Goal: Complete application form

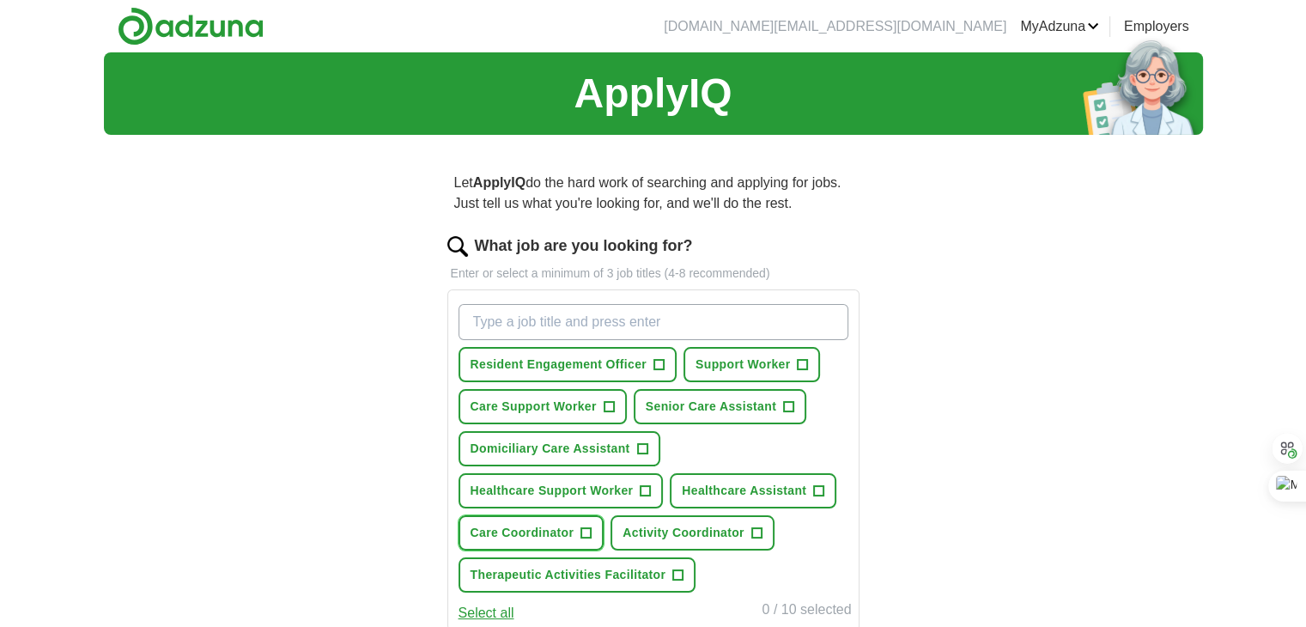
click at [586, 526] on span "+" at bounding box center [586, 533] width 10 height 14
click at [752, 533] on span "+" at bounding box center [756, 533] width 10 height 14
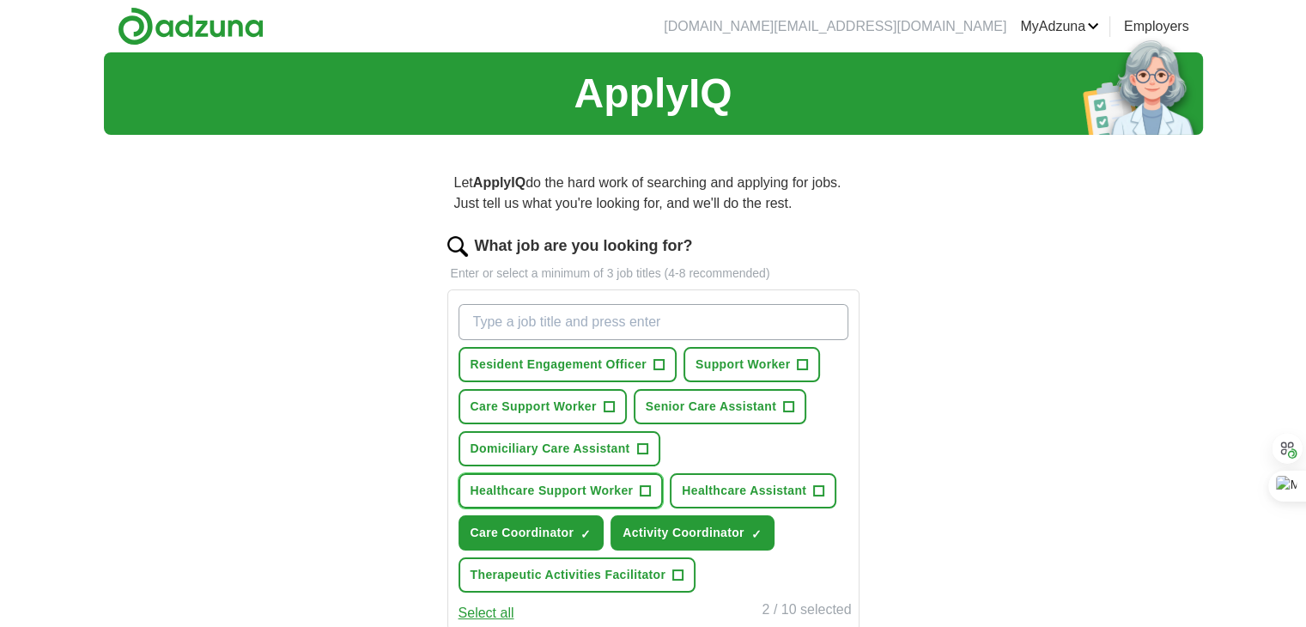
click at [654, 492] on button "Healthcare Support Worker +" at bounding box center [561, 490] width 205 height 35
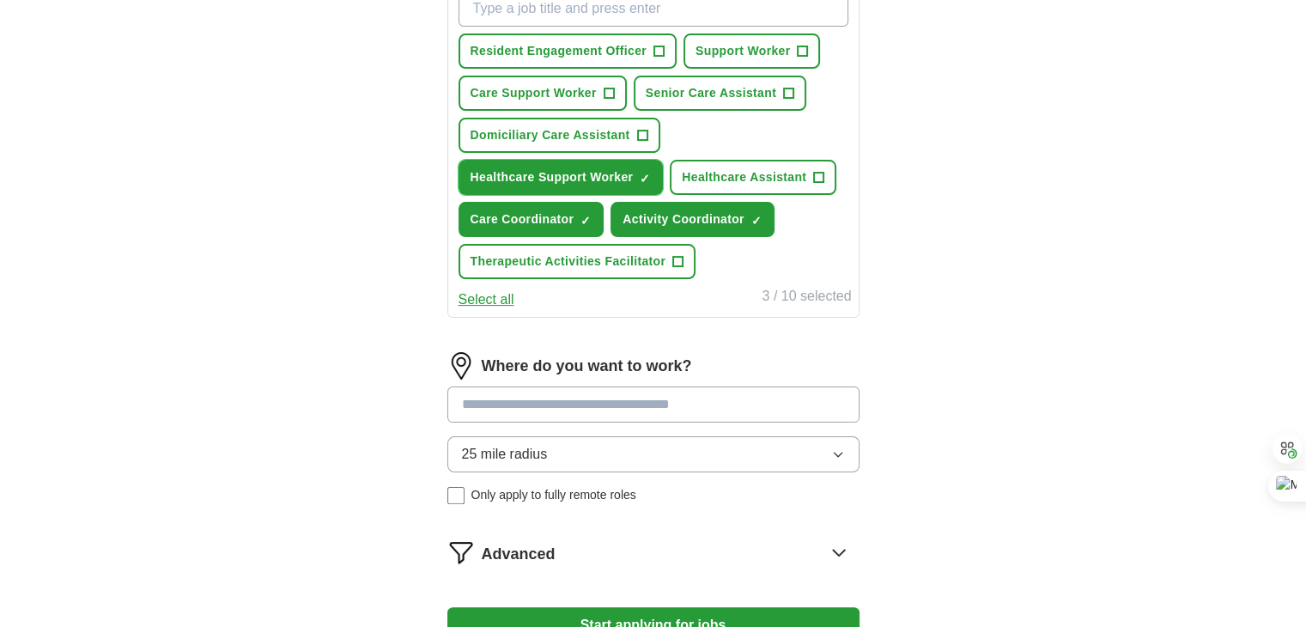
scroll to position [343, 0]
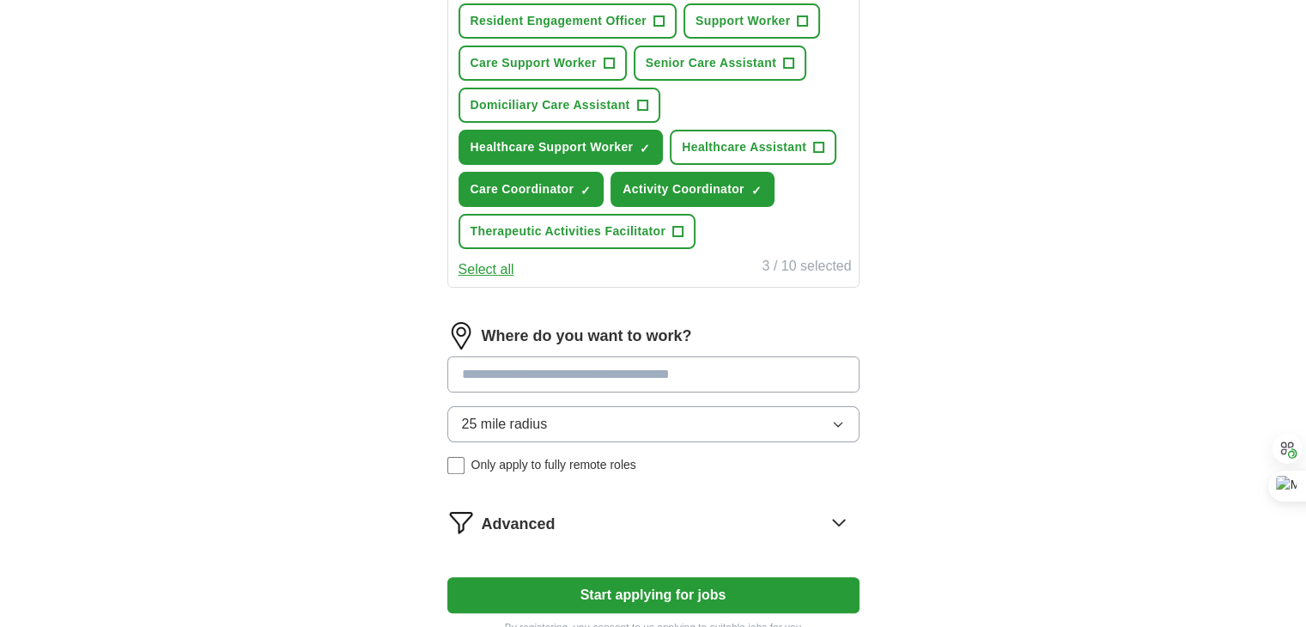
click at [623, 369] on input at bounding box center [653, 374] width 412 height 36
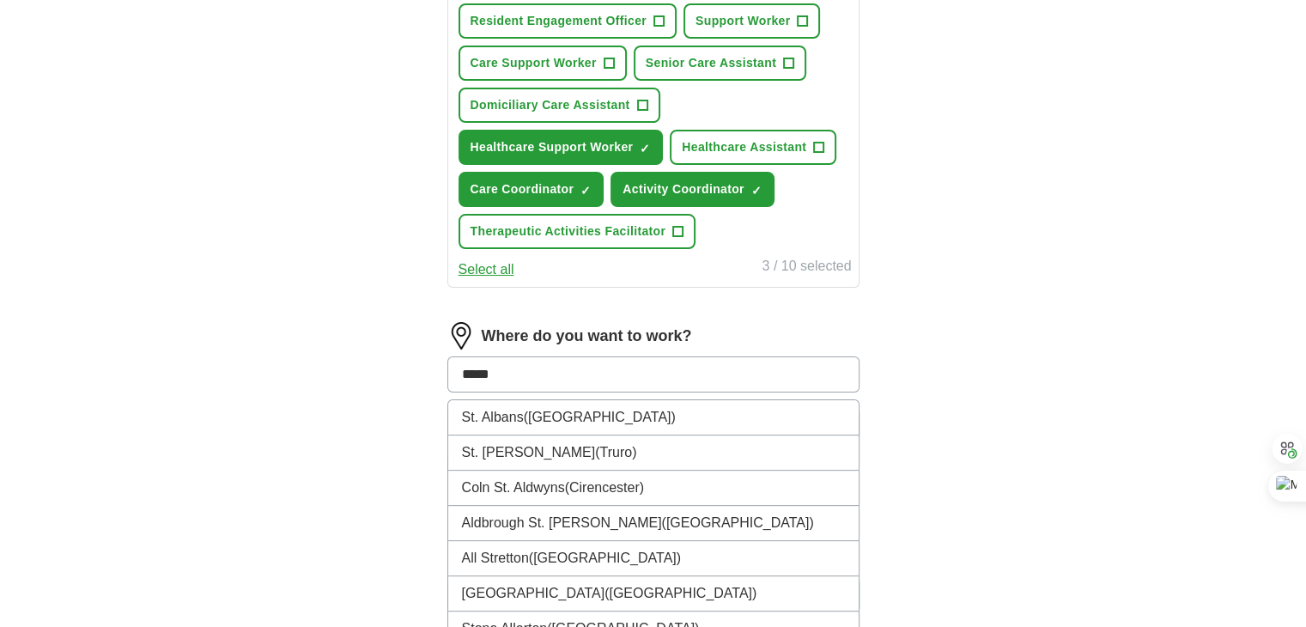
type input "******"
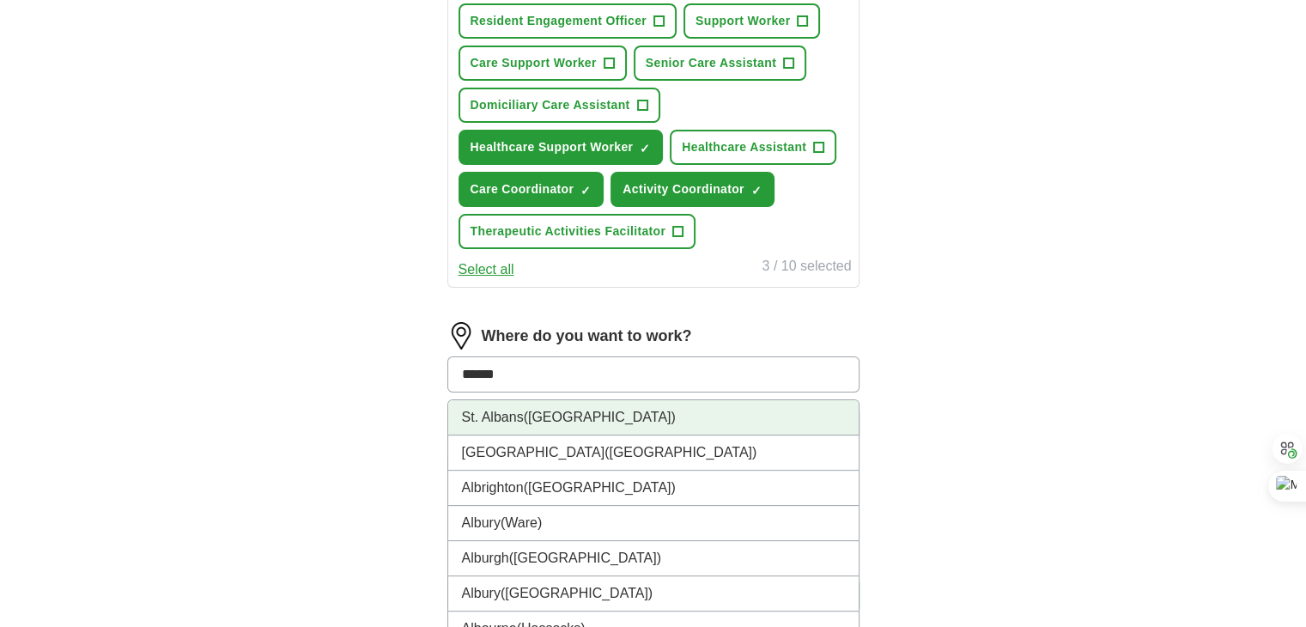
click at [598, 419] on span "([GEOGRAPHIC_DATA])" at bounding box center [600, 417] width 152 height 15
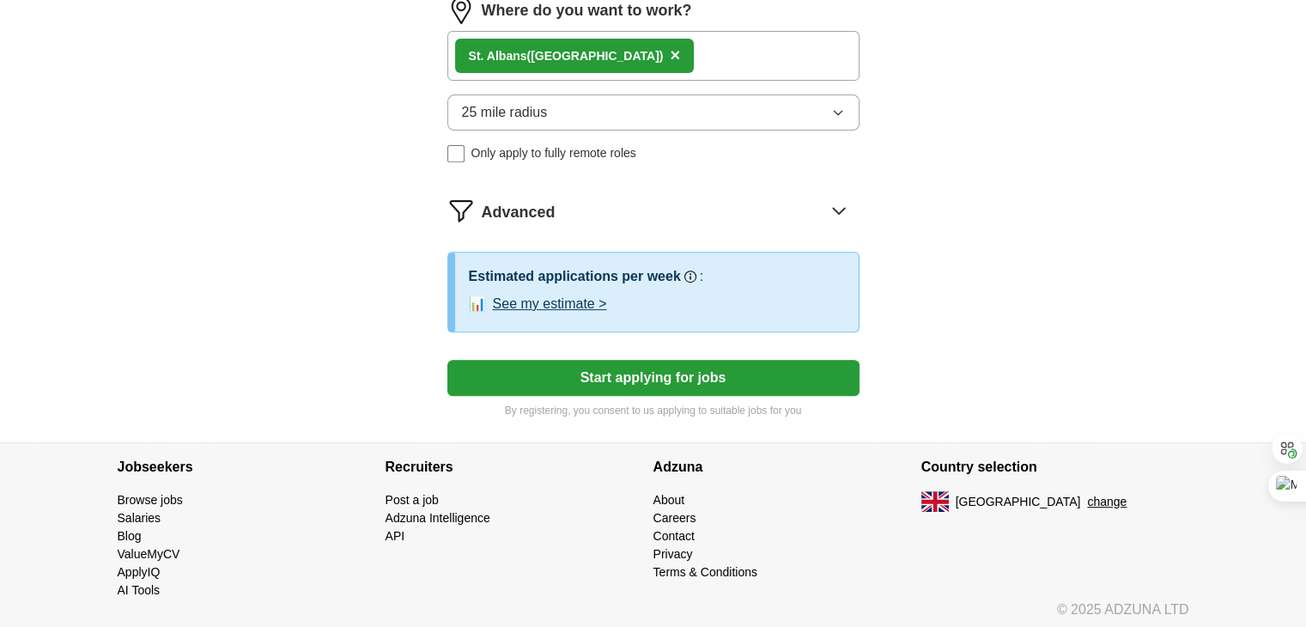
scroll to position [670, 0]
click at [622, 383] on button "Start applying for jobs" at bounding box center [653, 377] width 412 height 36
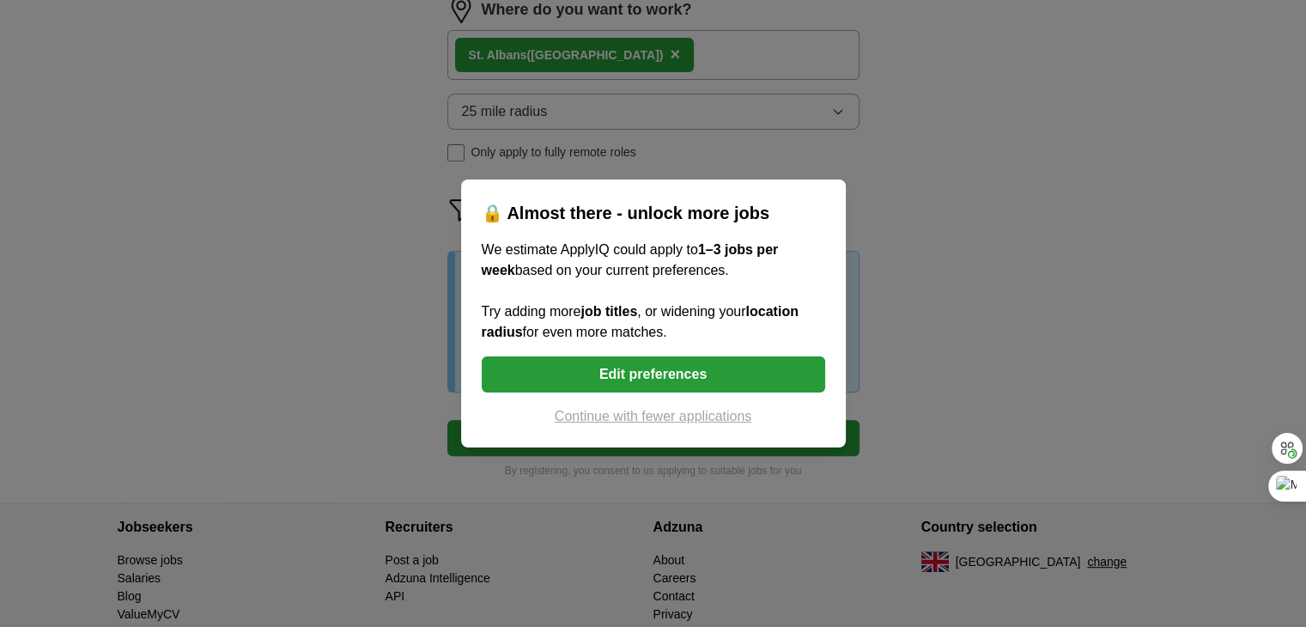
click at [653, 365] on button "Edit preferences" at bounding box center [653, 374] width 343 height 36
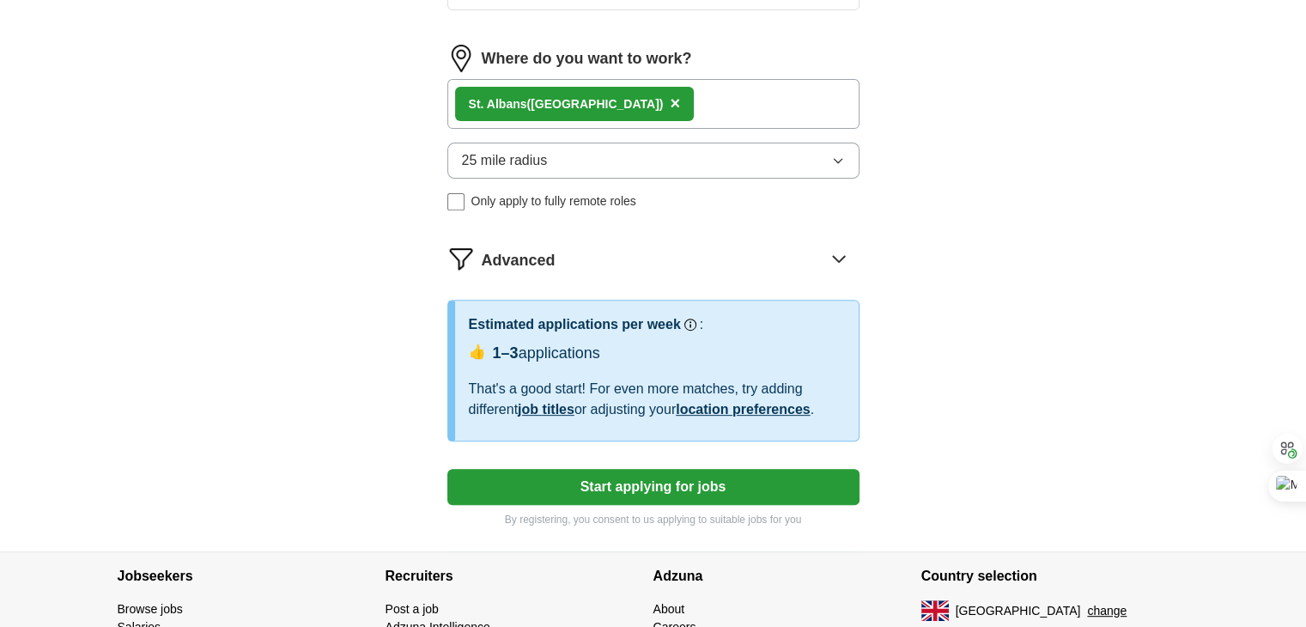
scroll to position [584, 0]
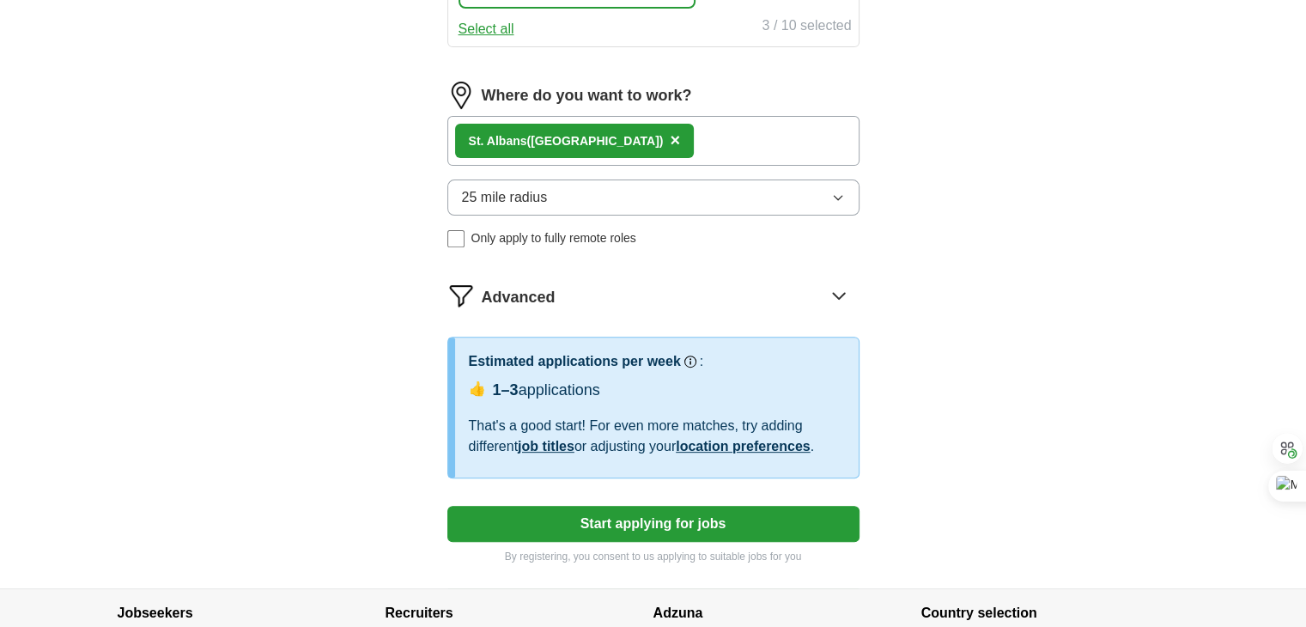
click at [665, 138] on div "[GEOGRAPHIC_DATA] ([GEOGRAPHIC_DATA]) ×" at bounding box center [653, 141] width 412 height 50
click at [683, 133] on div "[GEOGRAPHIC_DATA] ([GEOGRAPHIC_DATA]) ×" at bounding box center [653, 141] width 412 height 50
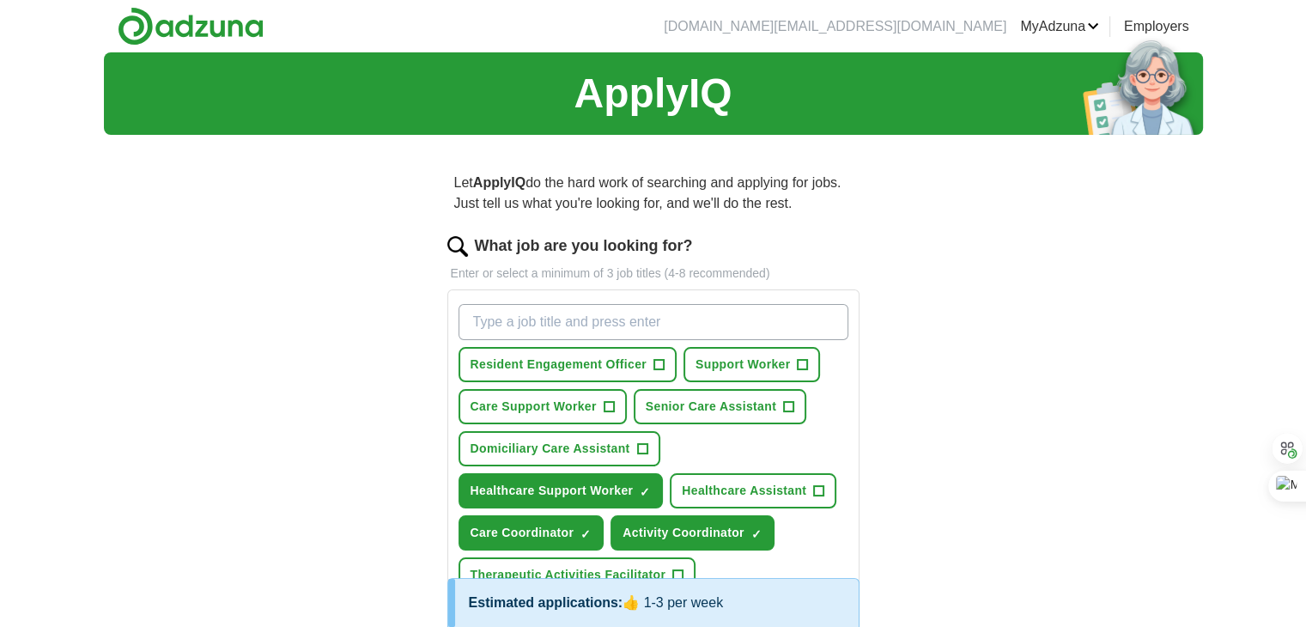
scroll to position [86, 0]
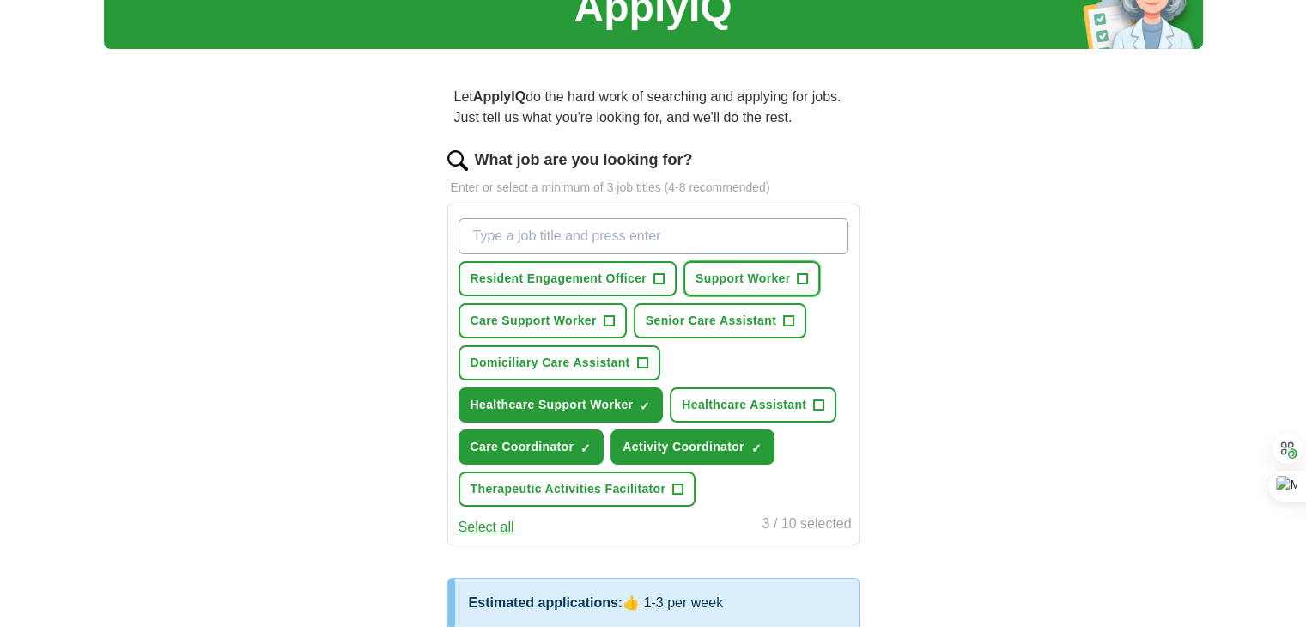
click at [750, 273] on span "Support Worker" at bounding box center [743, 279] width 94 height 18
click at [497, 317] on span "Care Support Worker" at bounding box center [534, 321] width 126 height 18
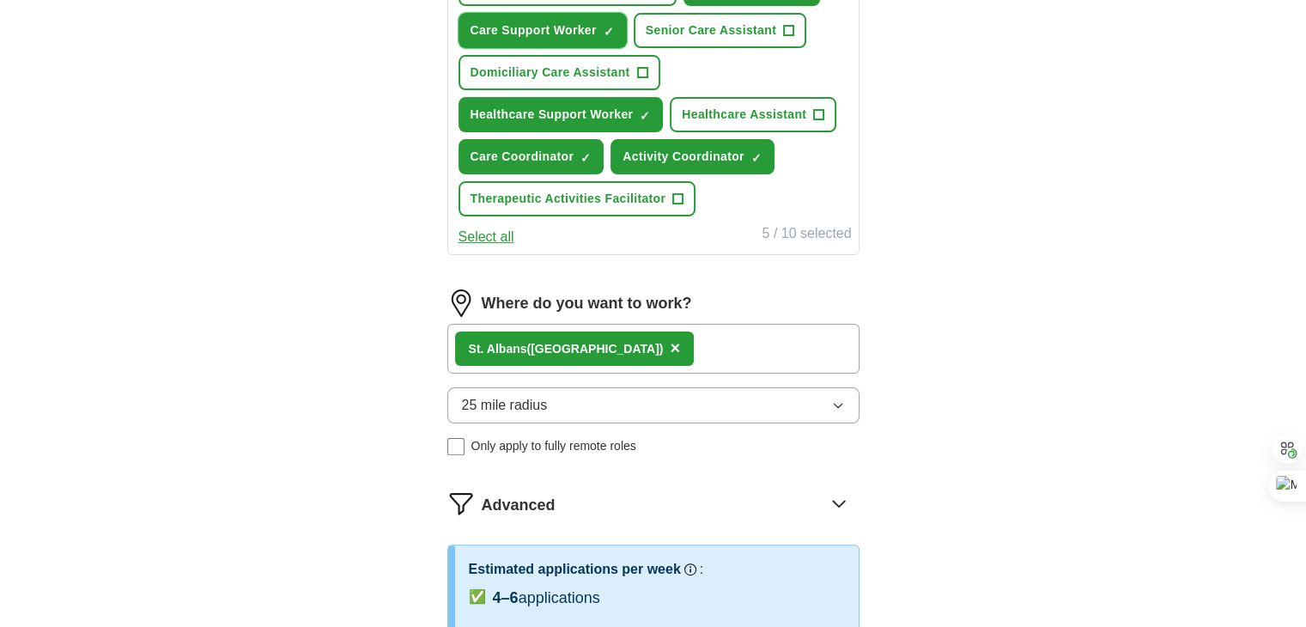
scroll to position [429, 0]
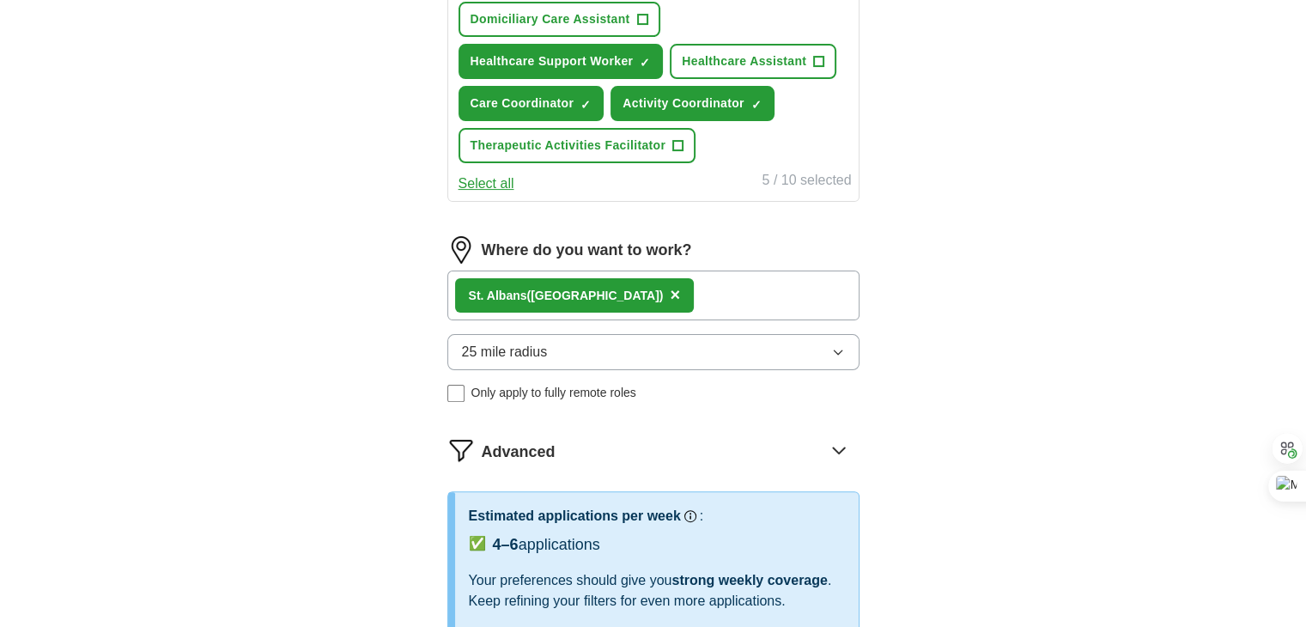
click at [654, 286] on div "[GEOGRAPHIC_DATA] ([GEOGRAPHIC_DATA]) ×" at bounding box center [653, 295] width 412 height 50
click at [834, 347] on icon "button" at bounding box center [838, 352] width 14 height 14
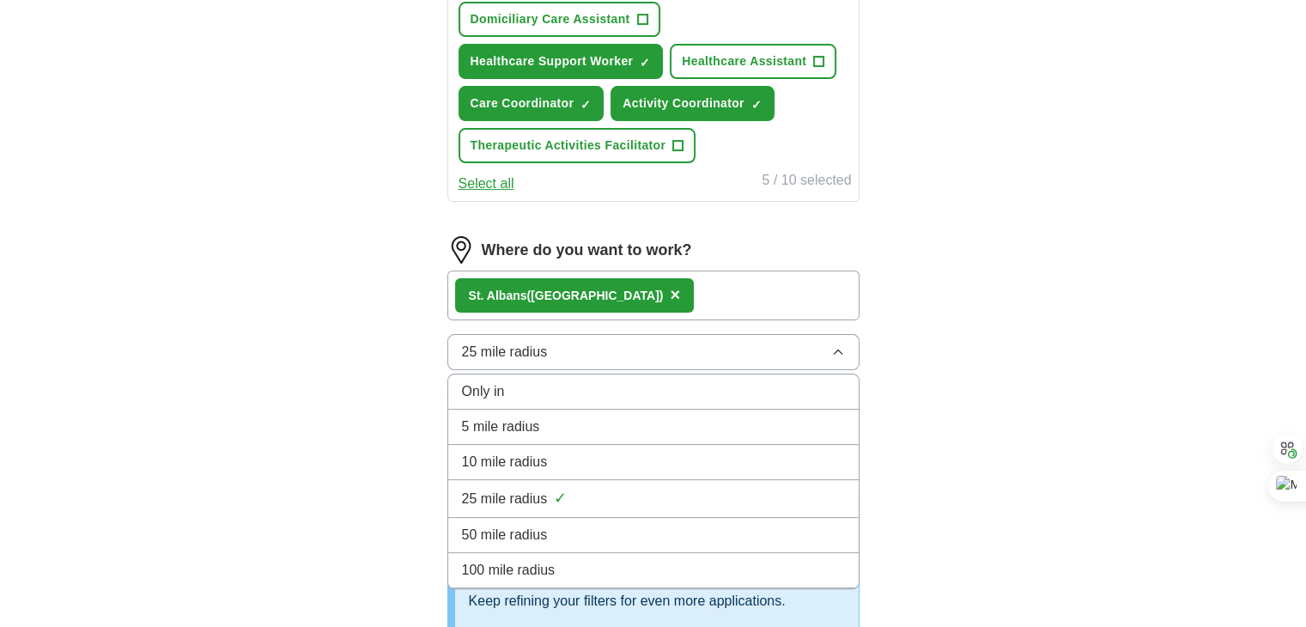
click at [774, 525] on div "50 mile radius" at bounding box center [653, 535] width 383 height 21
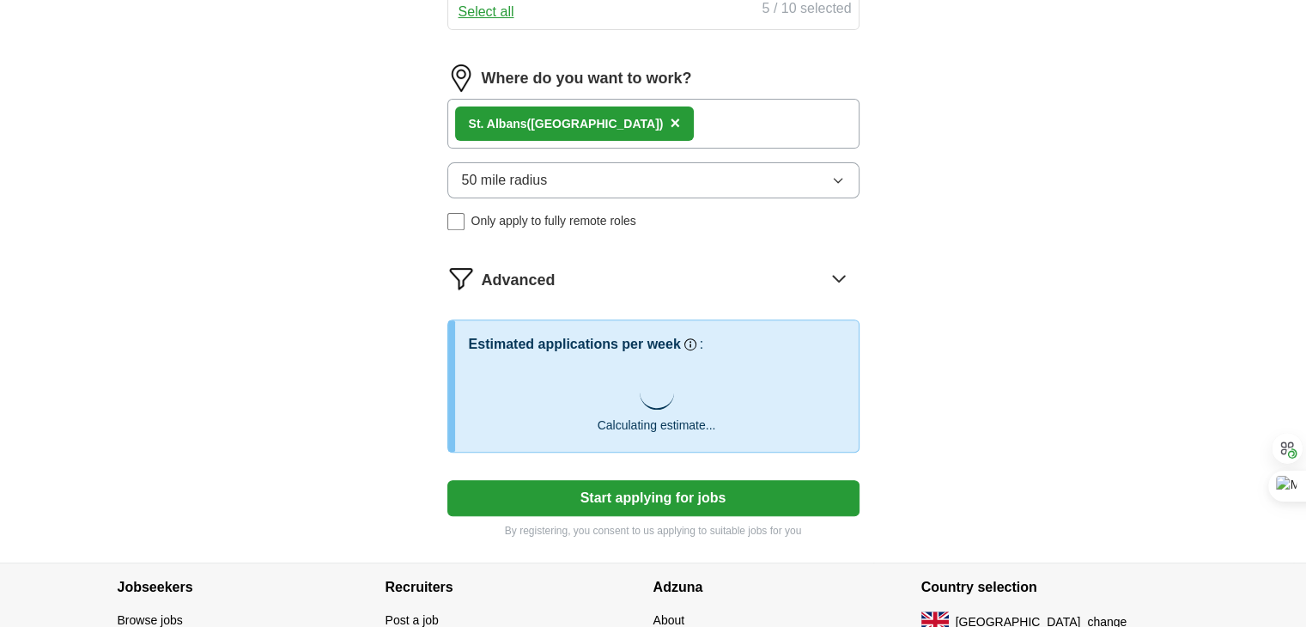
scroll to position [687, 0]
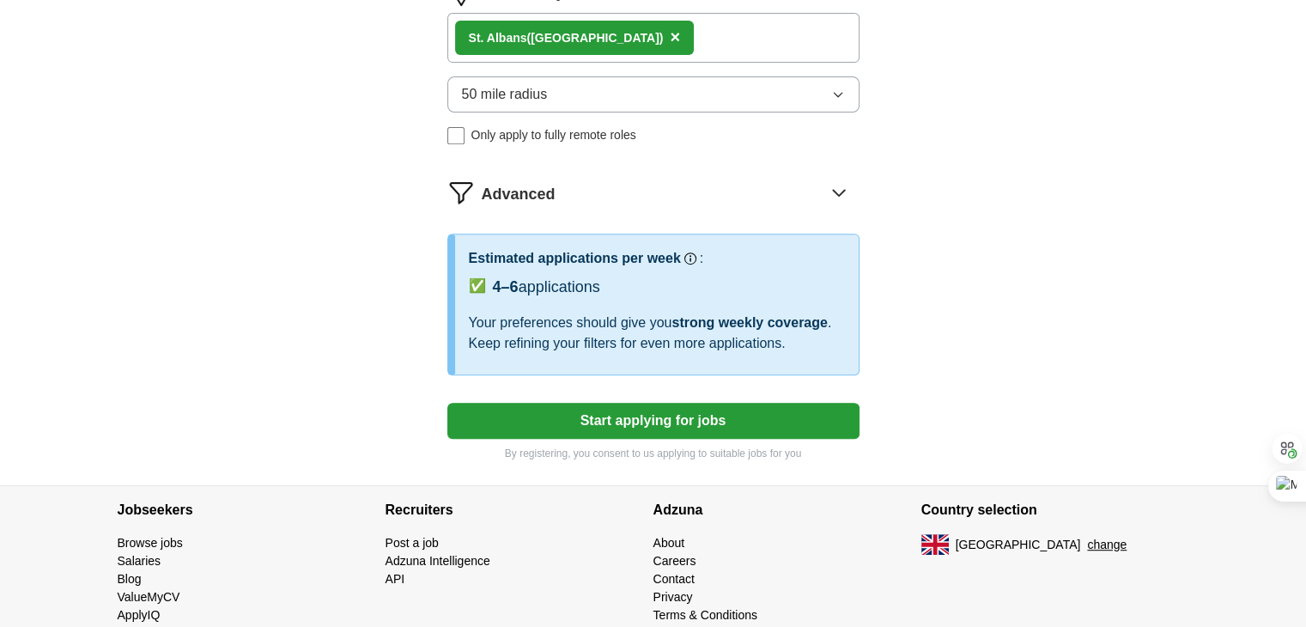
click at [670, 27] on span "×" at bounding box center [675, 36] width 10 height 19
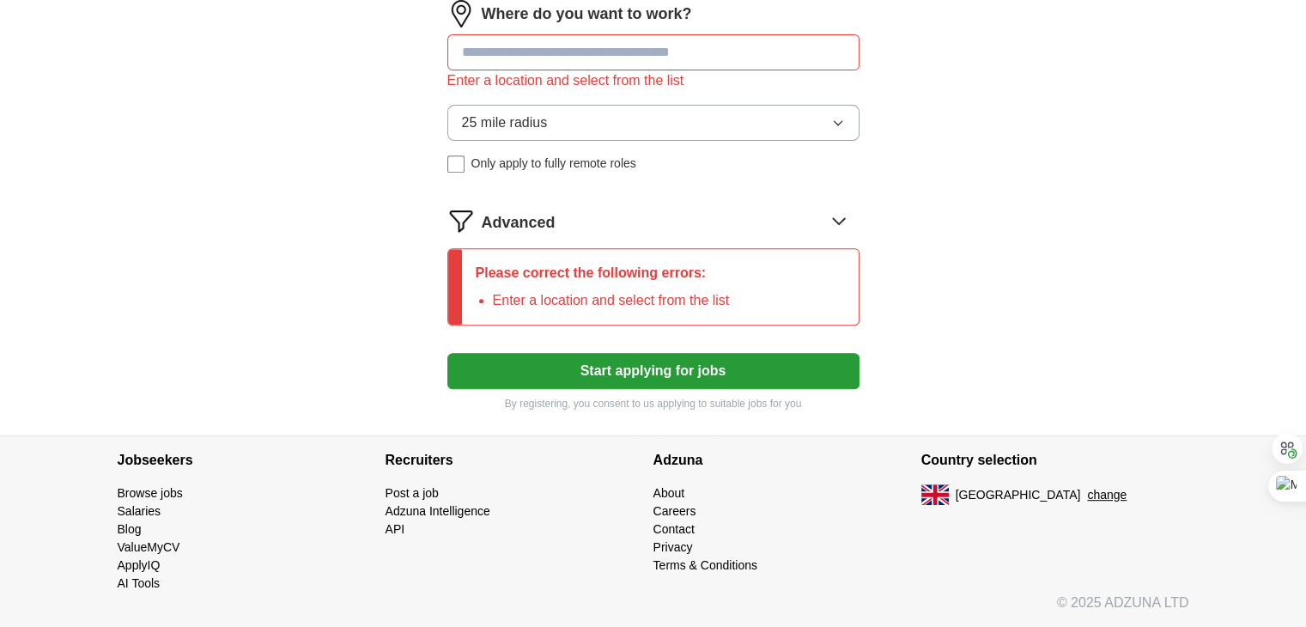
scroll to position [659, 0]
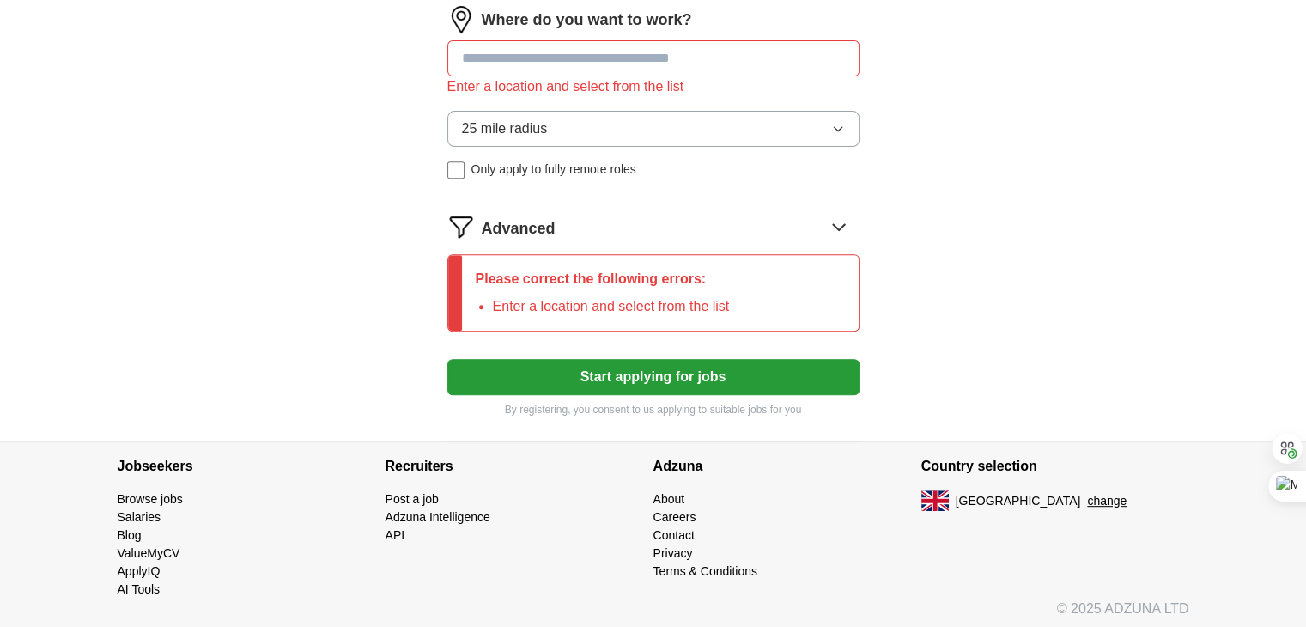
click at [611, 58] on div at bounding box center [653, 58] width 412 height 36
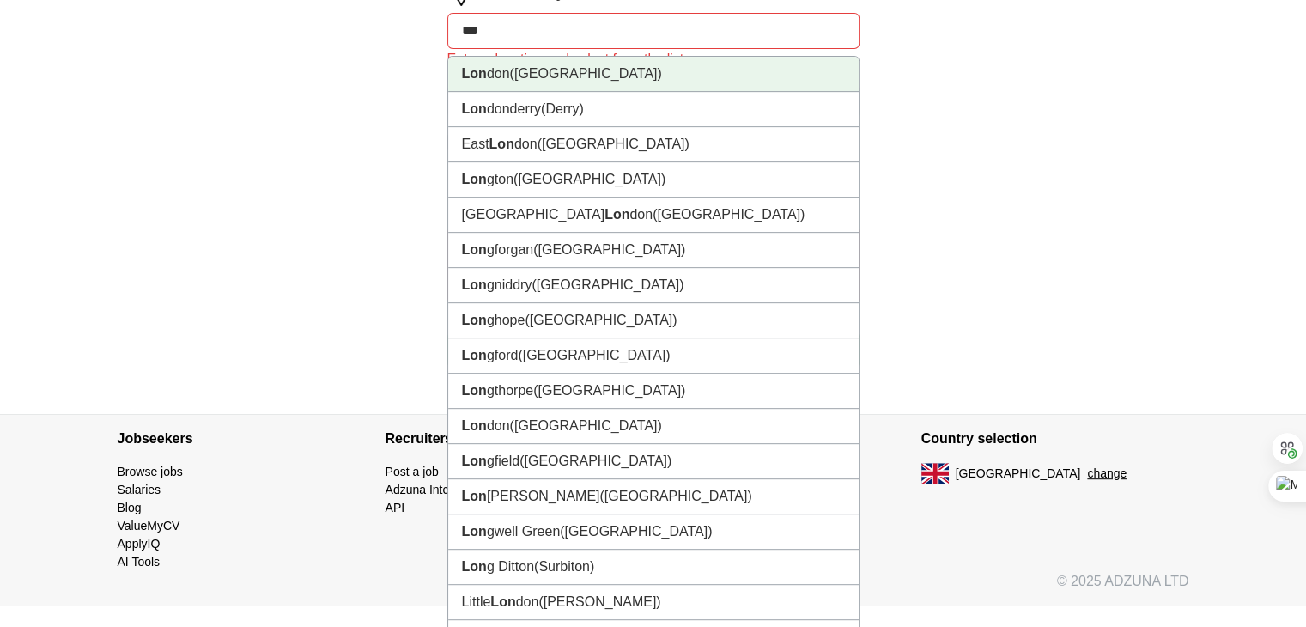
type input "****"
click at [546, 70] on li "Lond on ([GEOGRAPHIC_DATA])" at bounding box center [653, 74] width 410 height 35
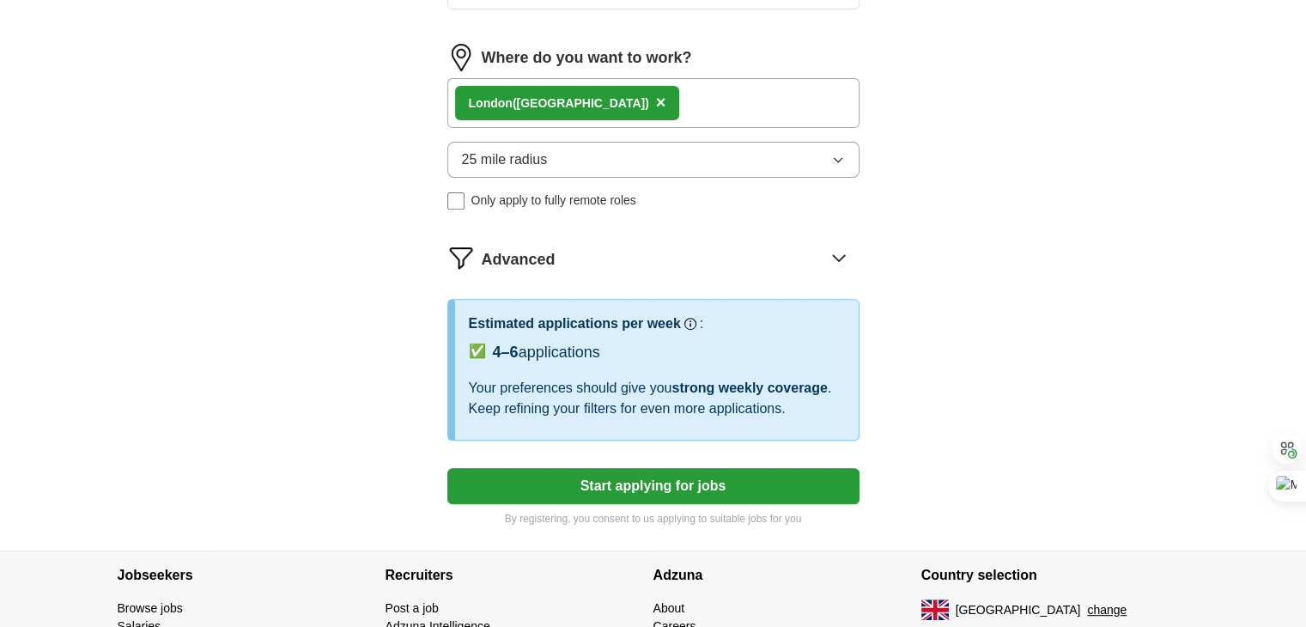
scroll to position [659, 0]
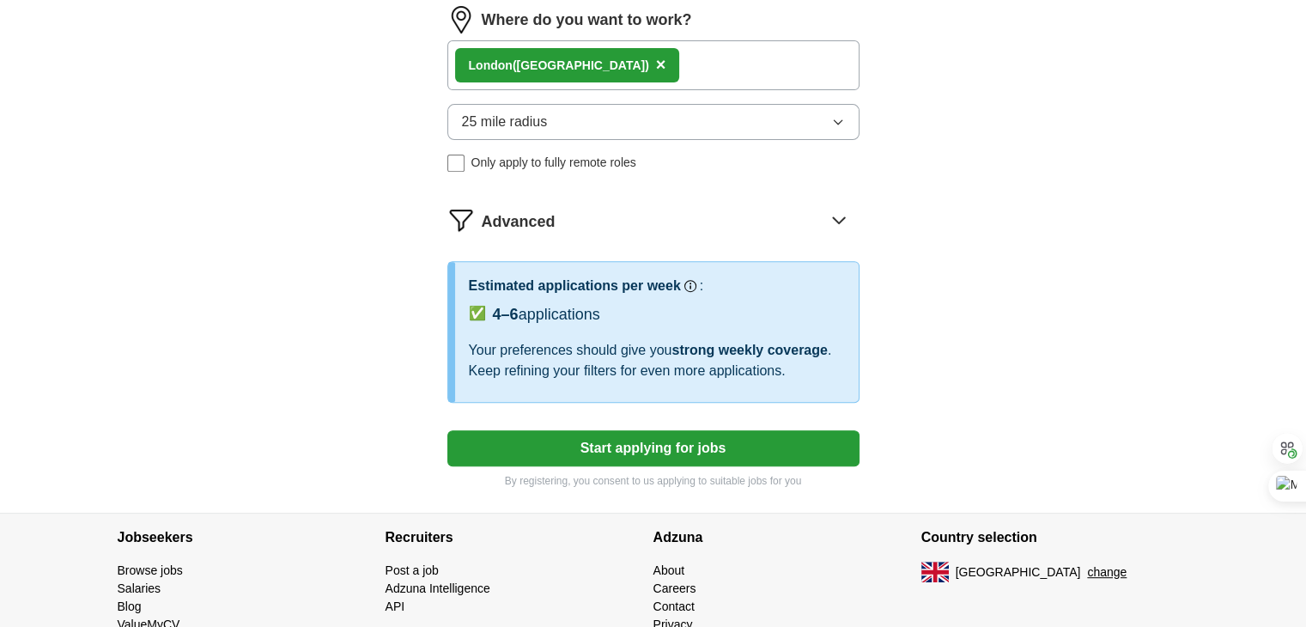
click at [576, 109] on button "25 mile radius" at bounding box center [653, 122] width 412 height 36
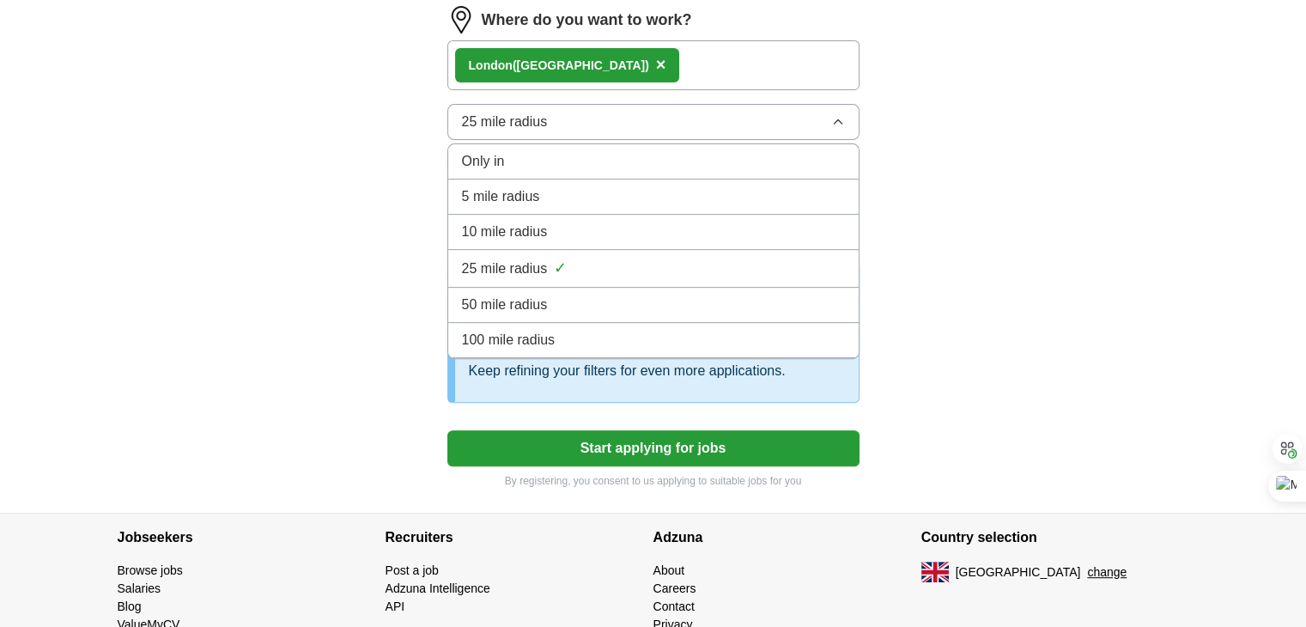
click at [538, 295] on span "50 mile radius" at bounding box center [505, 305] width 86 height 21
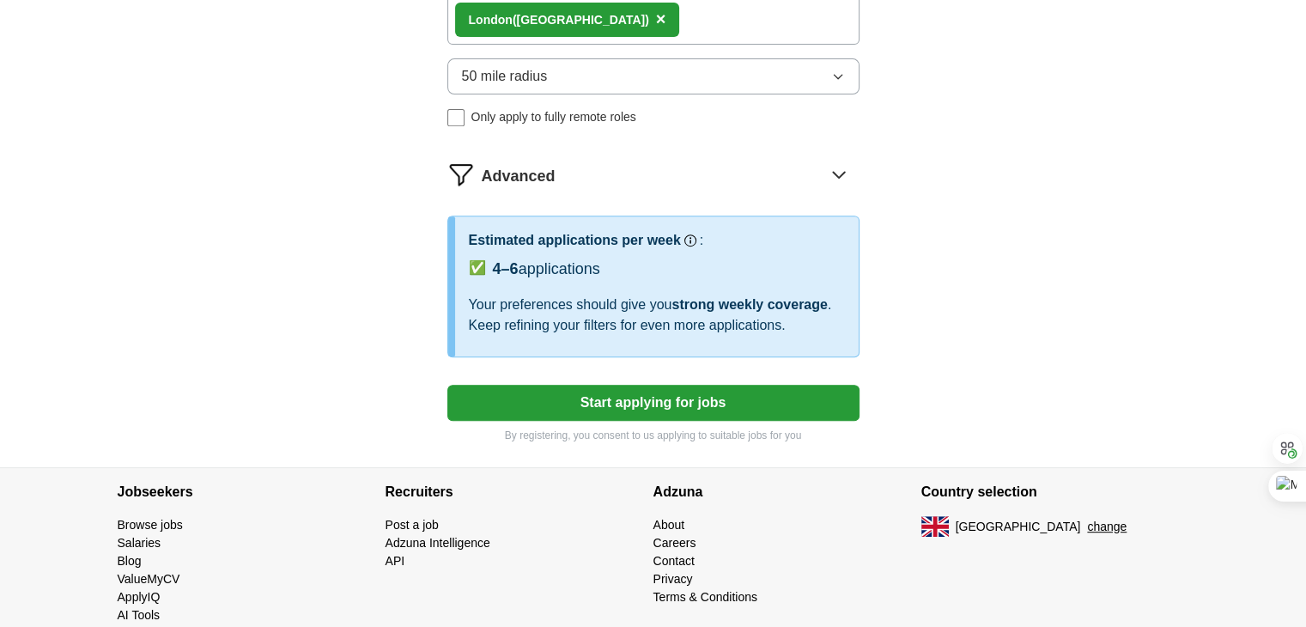
scroll to position [731, 0]
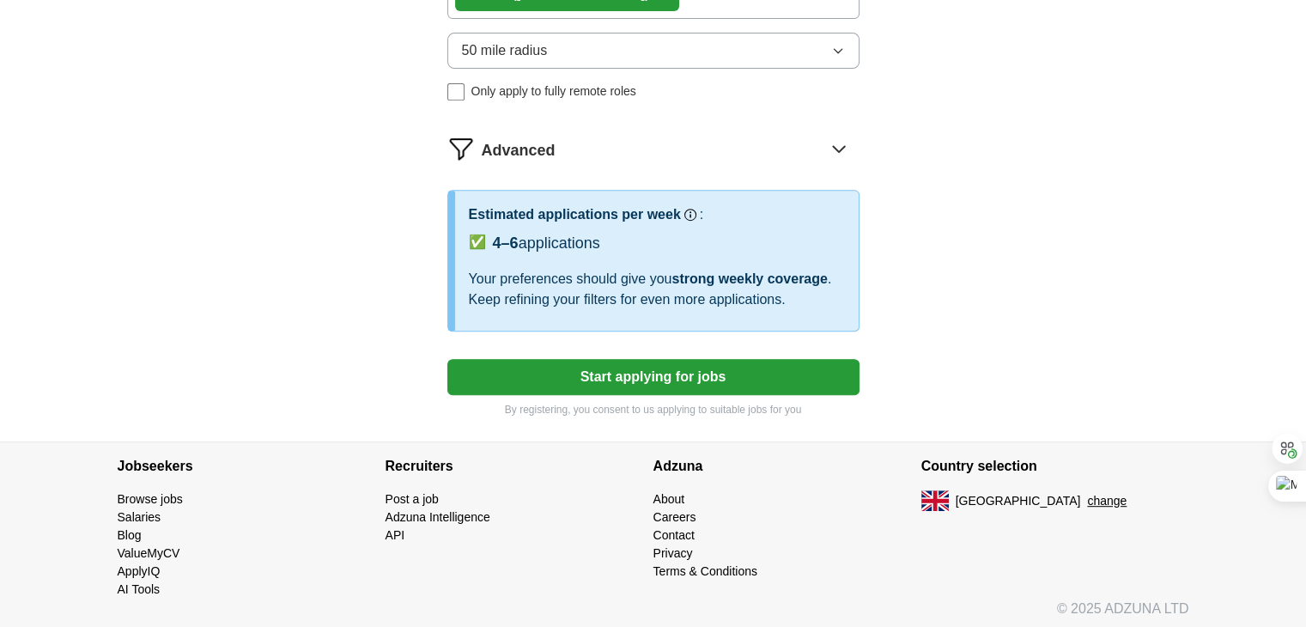
click at [580, 365] on button "Start applying for jobs" at bounding box center [653, 377] width 412 height 36
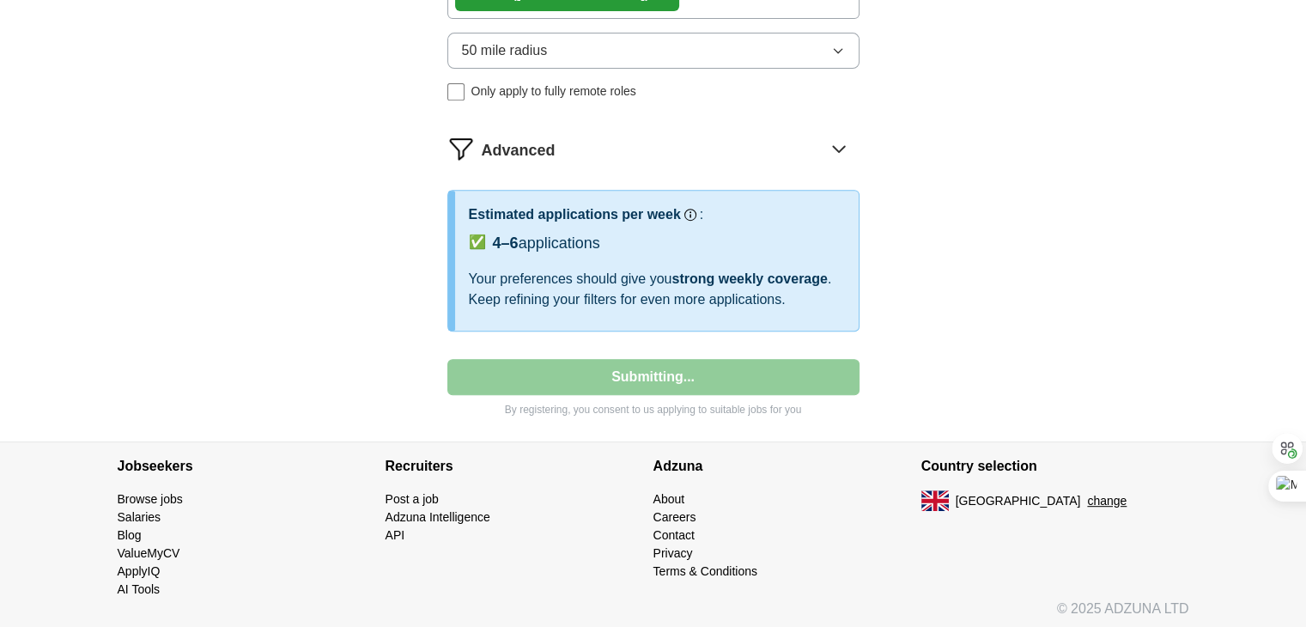
select select "**"
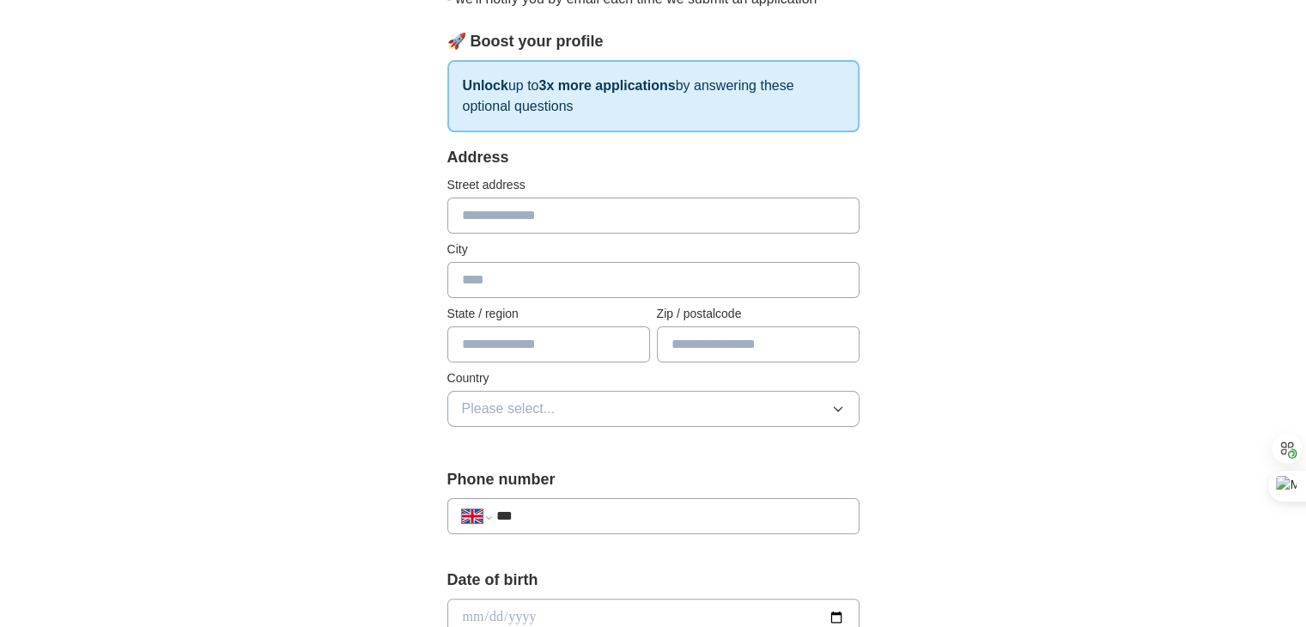
scroll to position [258, 0]
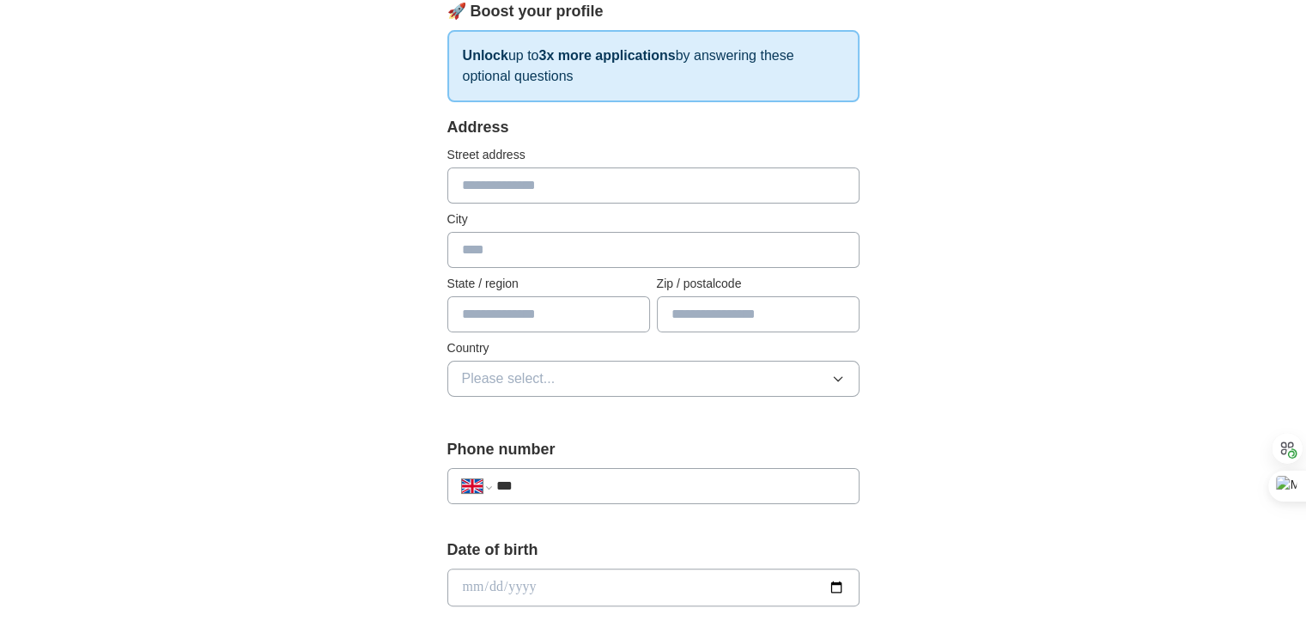
click at [544, 183] on input "text" at bounding box center [653, 185] width 412 height 36
type input "**********"
type input "*****"
type input "**********"
type input "*******"
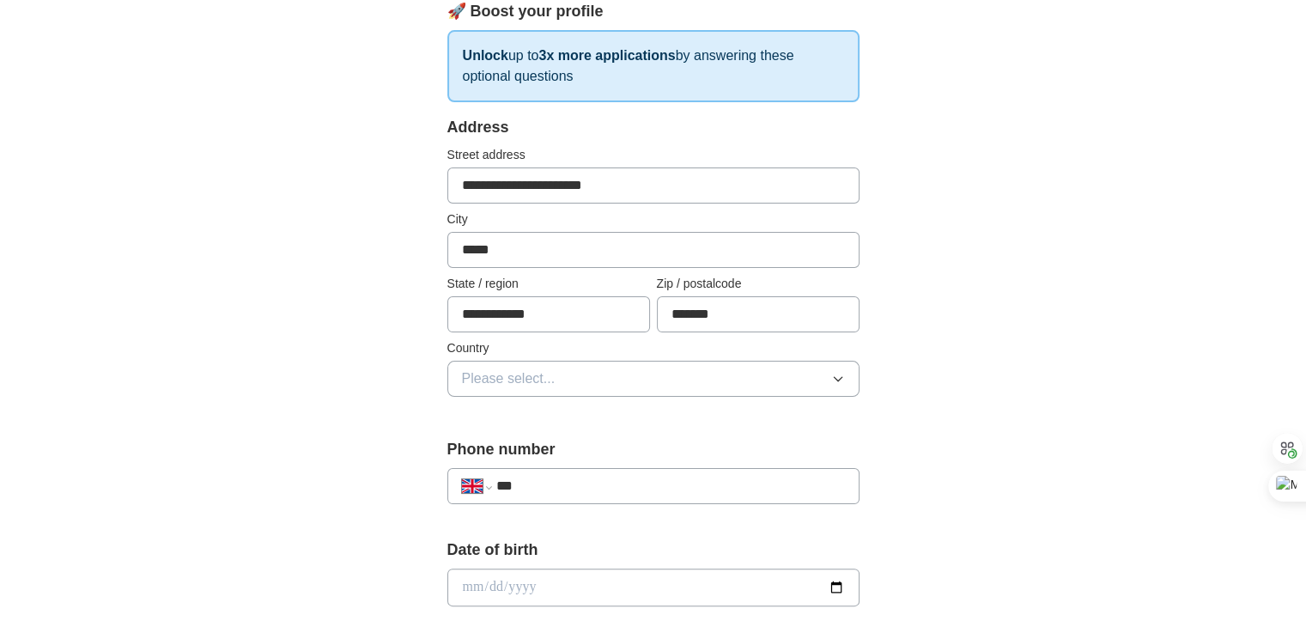
click at [522, 186] on input "**********" at bounding box center [653, 185] width 412 height 36
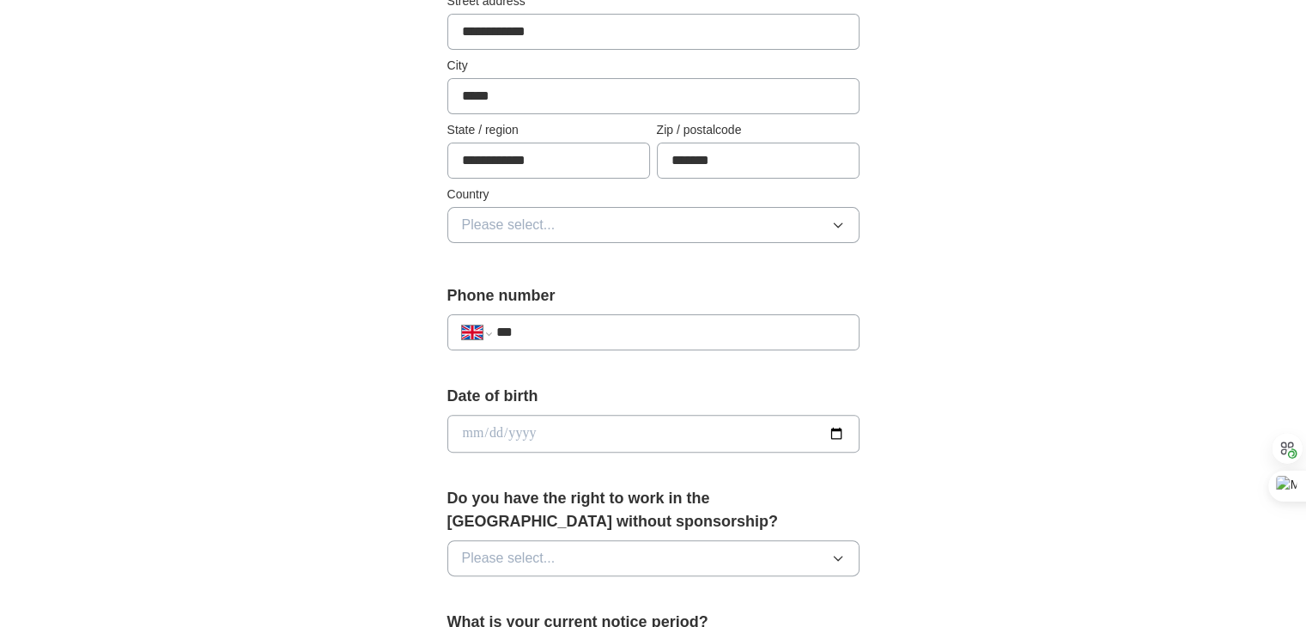
scroll to position [429, 0]
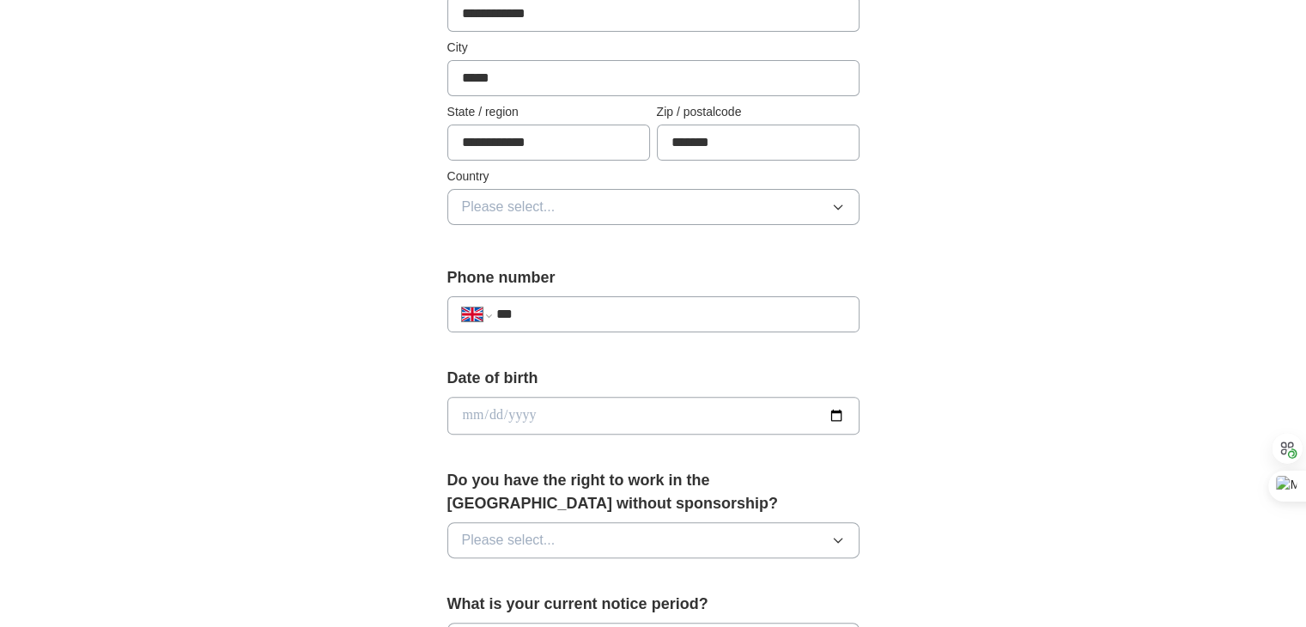
type input "**********"
click at [617, 204] on button "Please select..." at bounding box center [653, 207] width 412 height 36
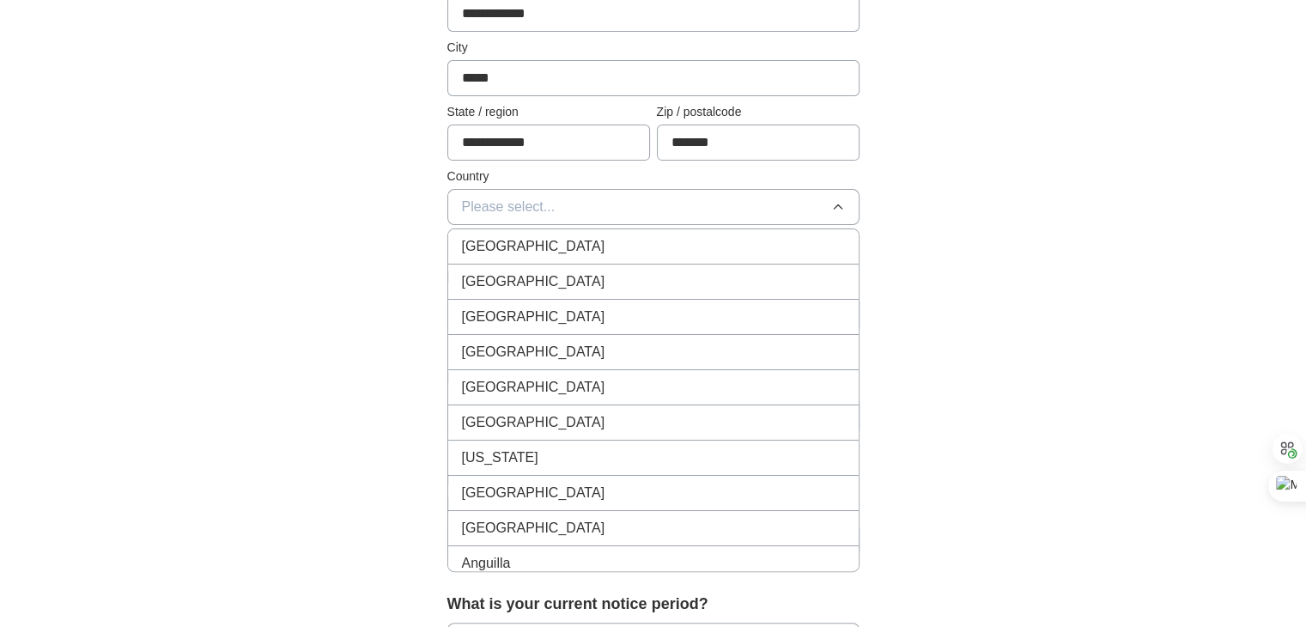
click at [608, 236] on div "[GEOGRAPHIC_DATA]" at bounding box center [653, 246] width 383 height 21
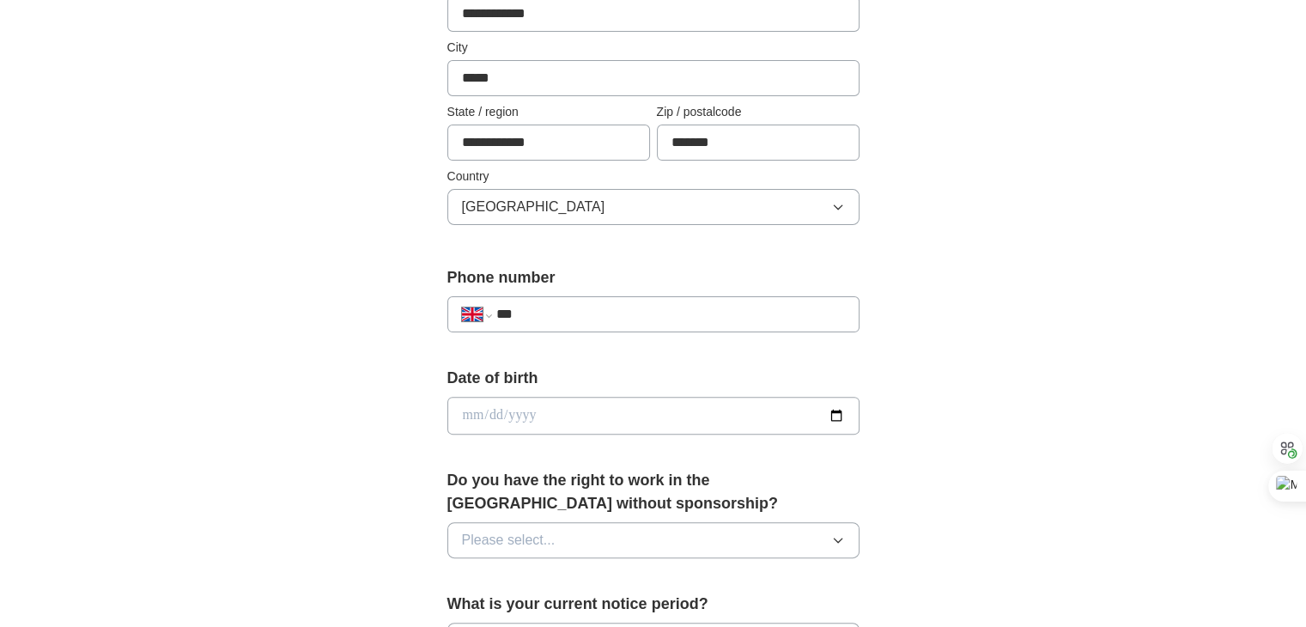
click at [584, 310] on input "***" at bounding box center [669, 314] width 349 height 21
type input "**********"
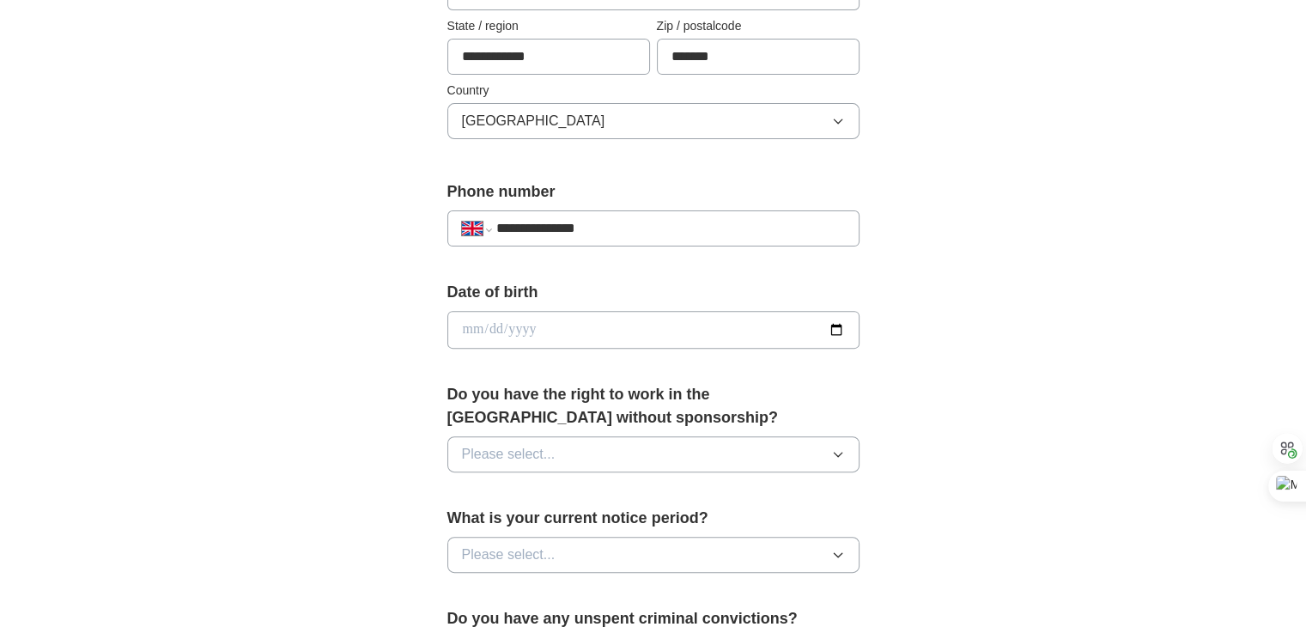
scroll to position [601, 0]
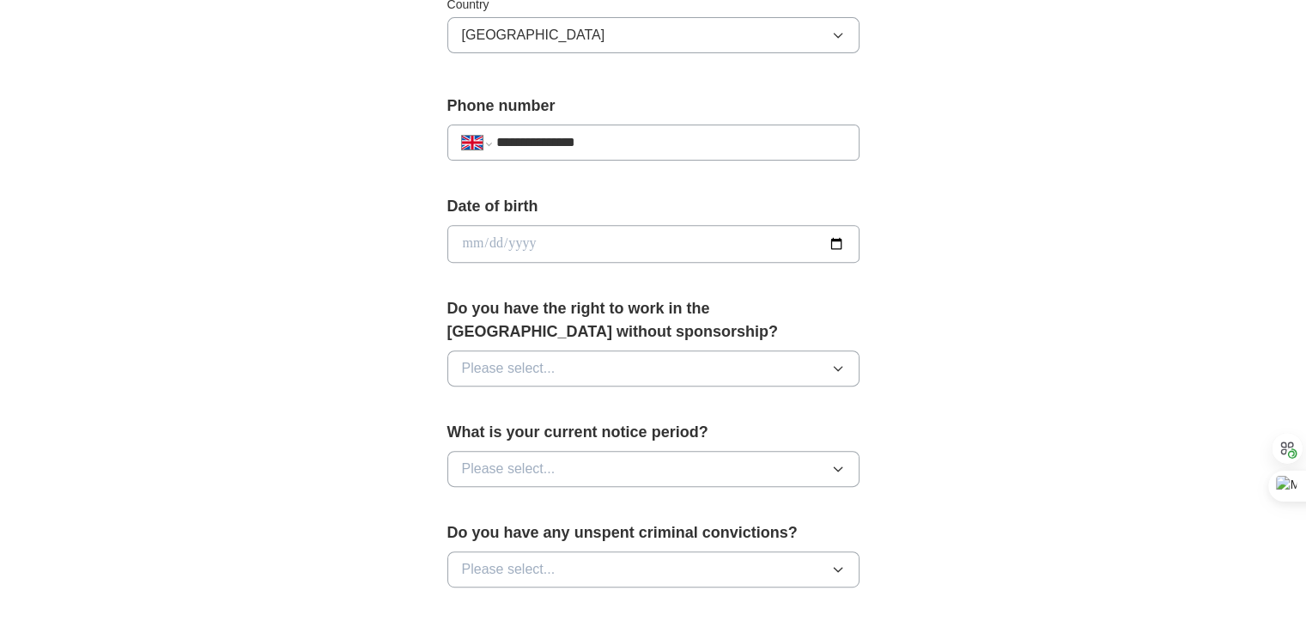
click at [551, 245] on input "date" at bounding box center [653, 244] width 412 height 38
click at [834, 245] on input "date" at bounding box center [653, 244] width 412 height 38
click at [574, 240] on input "date" at bounding box center [653, 244] width 412 height 38
type input "**********"
click at [568, 362] on button "Please select..." at bounding box center [653, 368] width 412 height 36
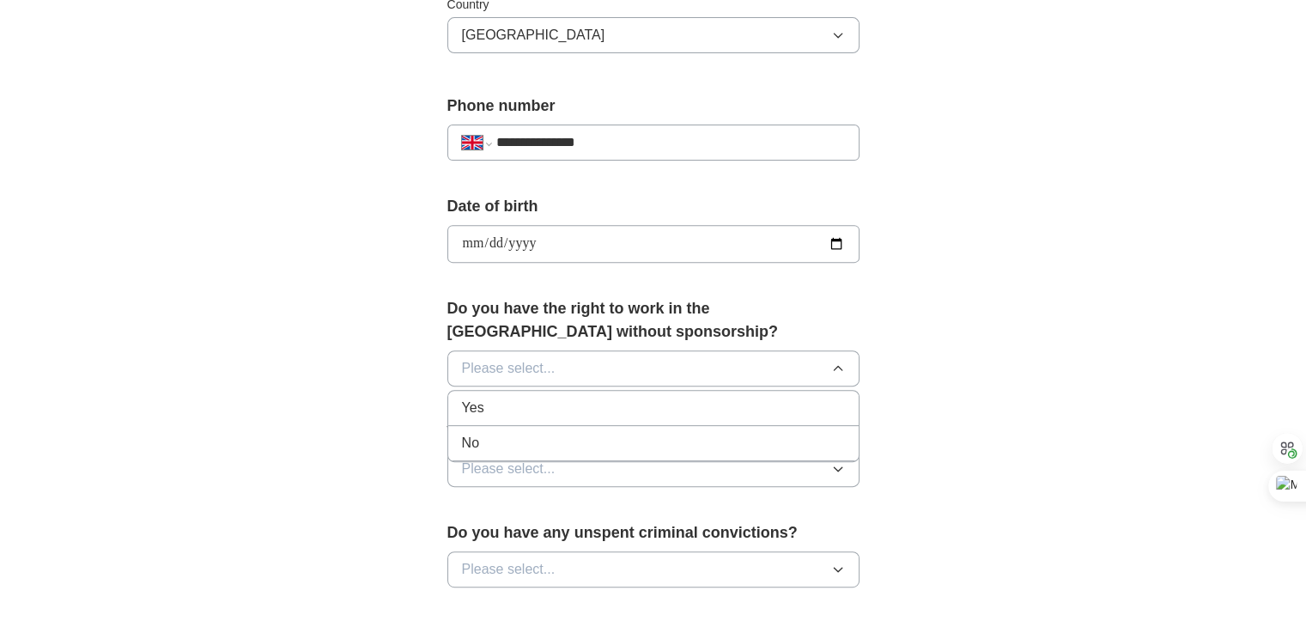
click at [568, 411] on div "Yes" at bounding box center [653, 408] width 383 height 21
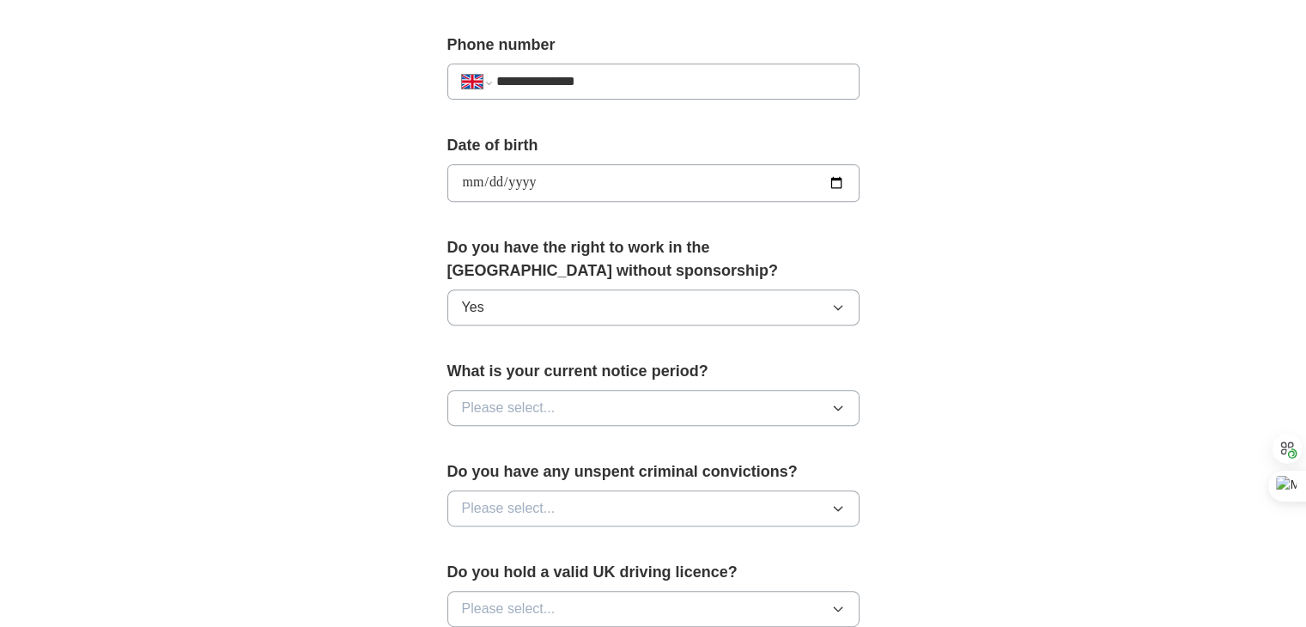
scroll to position [687, 0]
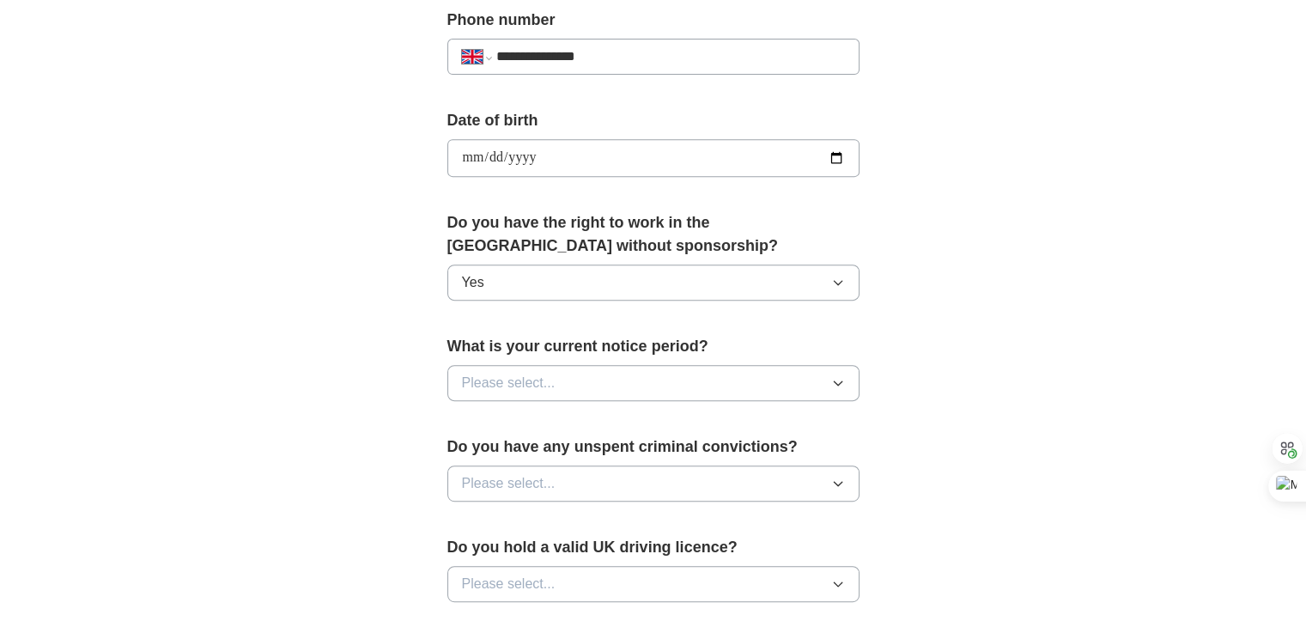
click at [574, 379] on button "Please select..." at bounding box center [653, 383] width 412 height 36
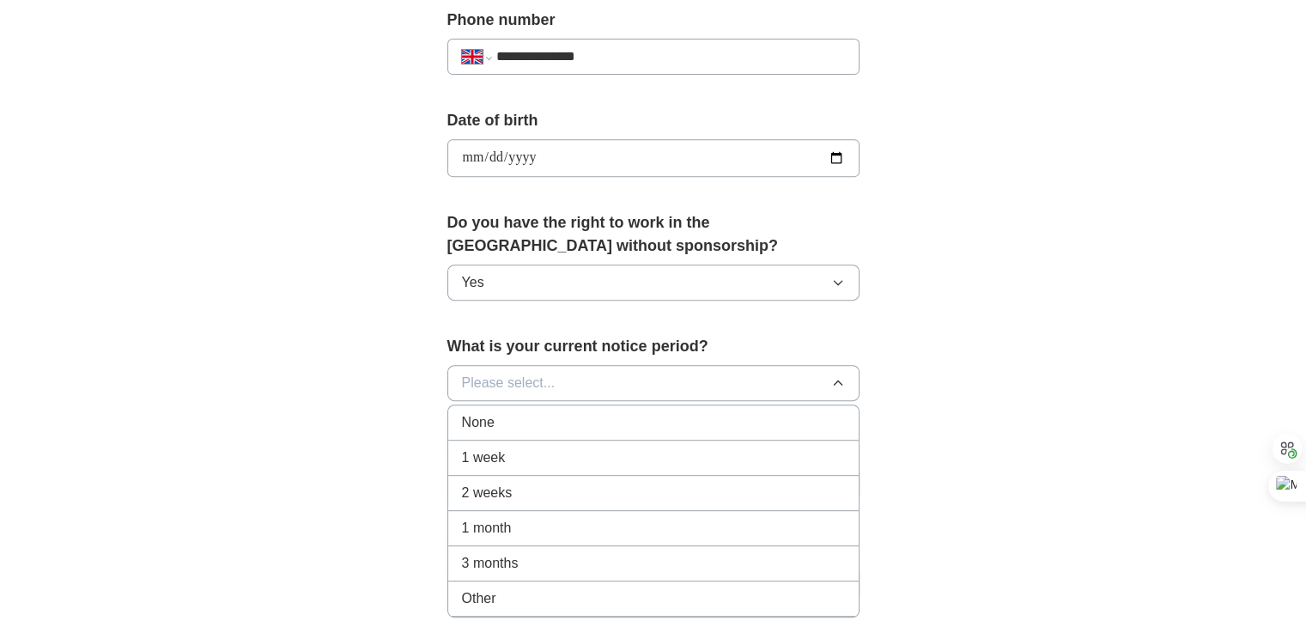
click at [539, 483] on div "2 weeks" at bounding box center [653, 493] width 383 height 21
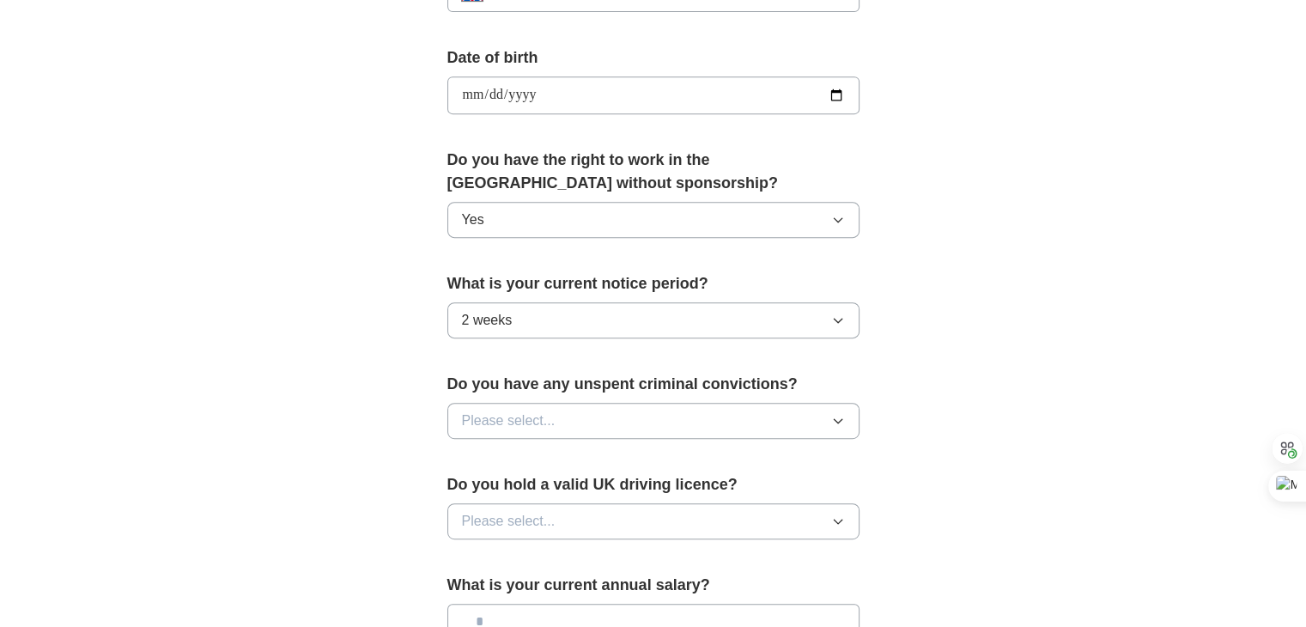
scroll to position [859, 0]
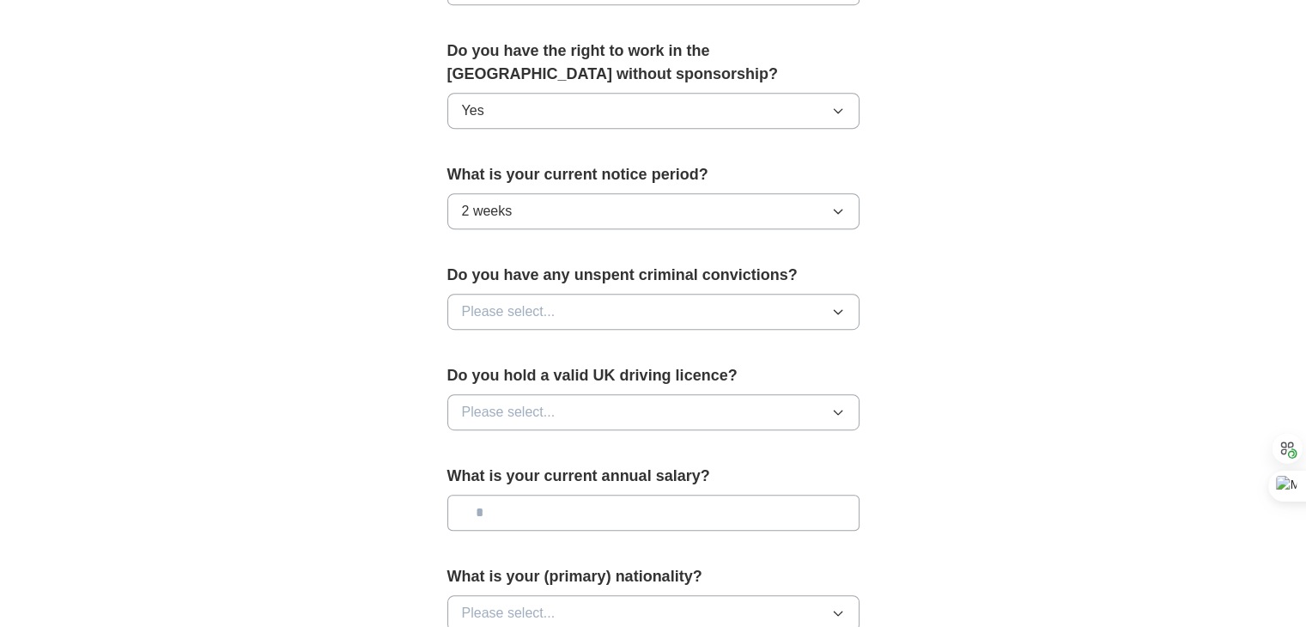
click at [574, 309] on button "Please select..." at bounding box center [653, 312] width 412 height 36
click at [557, 379] on div "No" at bounding box center [653, 386] width 383 height 21
click at [543, 405] on span "Please select..." at bounding box center [509, 412] width 94 height 21
click at [532, 444] on div "Yes" at bounding box center [653, 451] width 383 height 21
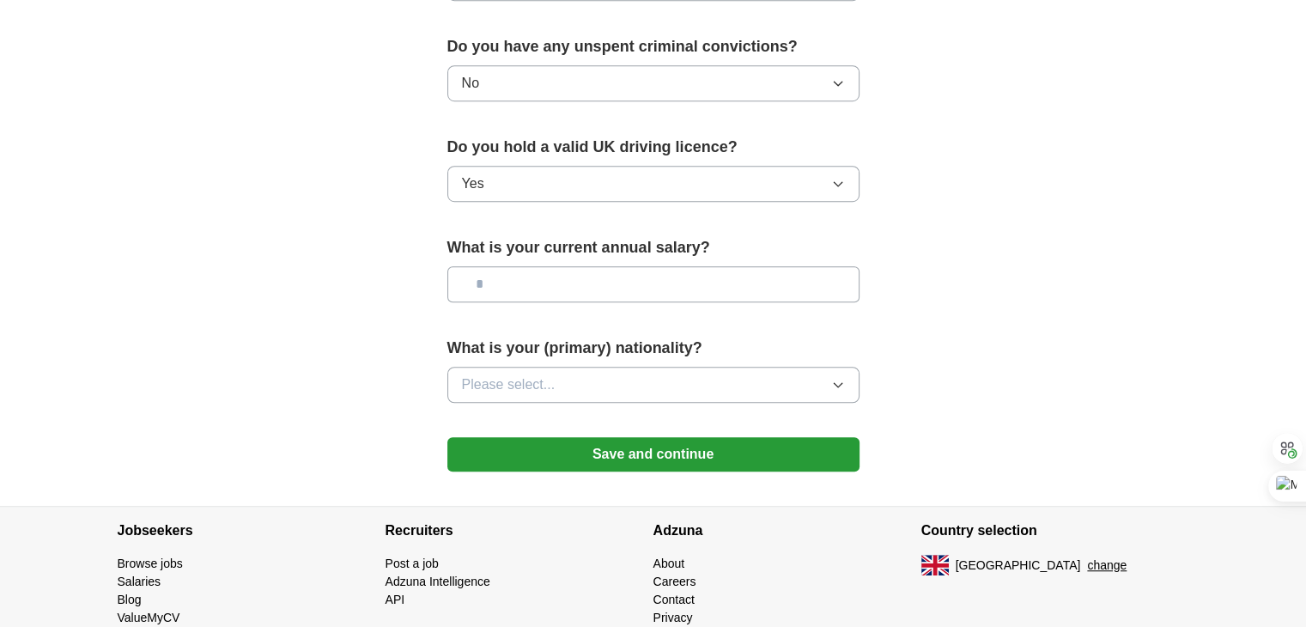
scroll to position [1116, 0]
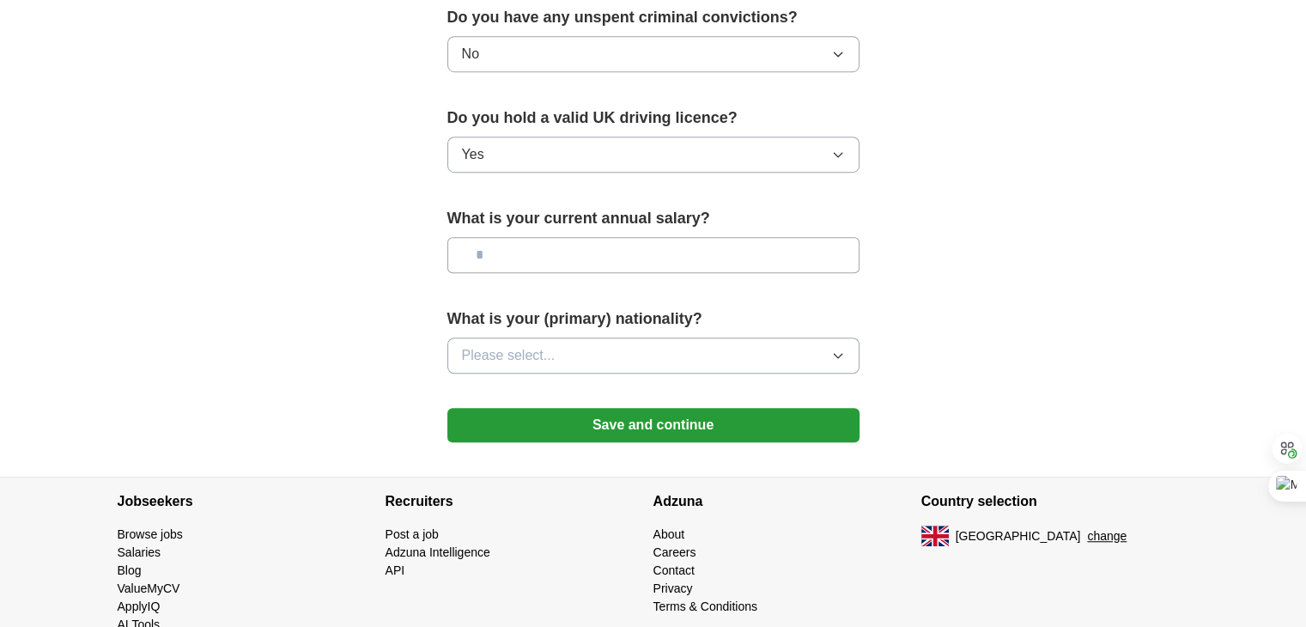
click at [554, 255] on input "text" at bounding box center [653, 255] width 412 height 36
type input "*******"
click at [578, 341] on button "Please select..." at bounding box center [653, 355] width 412 height 36
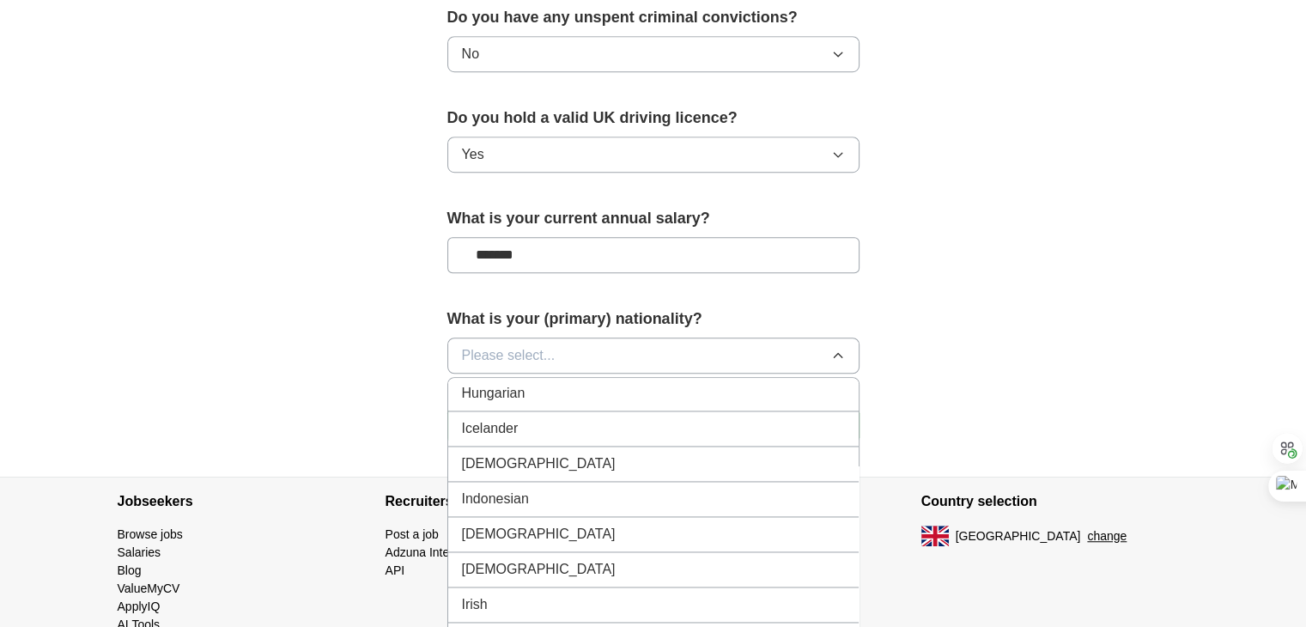
scroll to position [2748, 0]
click at [687, 453] on div "[DEMOGRAPHIC_DATA]" at bounding box center [653, 463] width 383 height 21
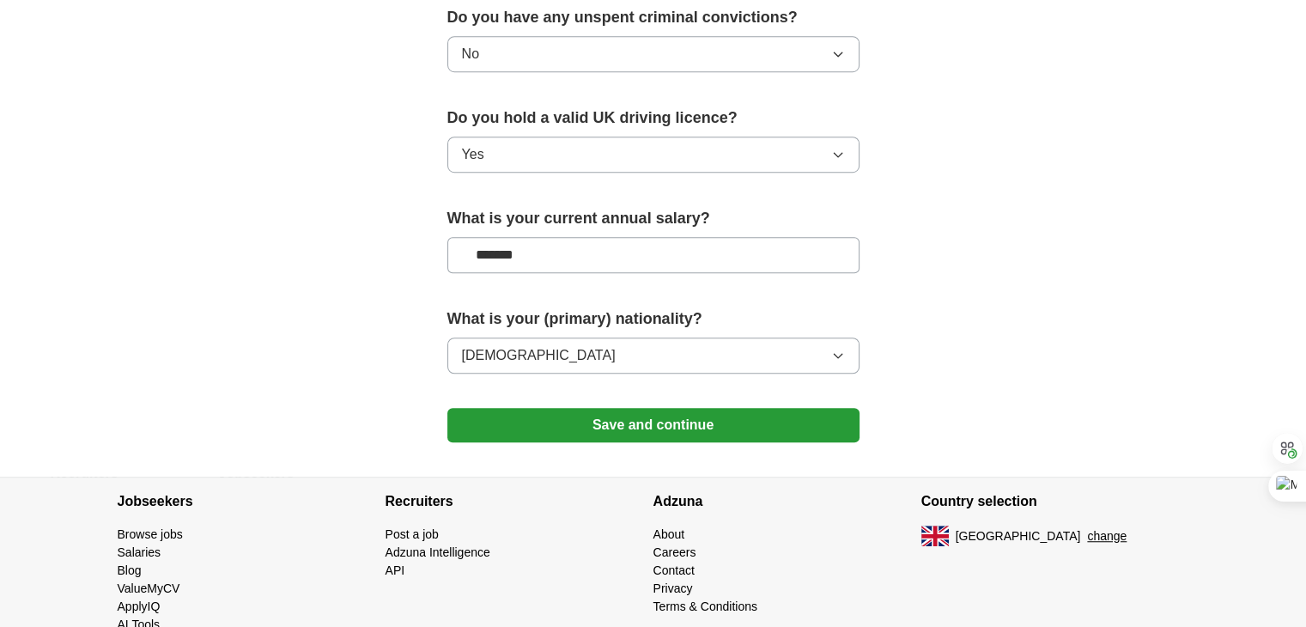
click at [693, 423] on button "Save and continue" at bounding box center [653, 425] width 412 height 34
